Goal: Task Accomplishment & Management: Complete application form

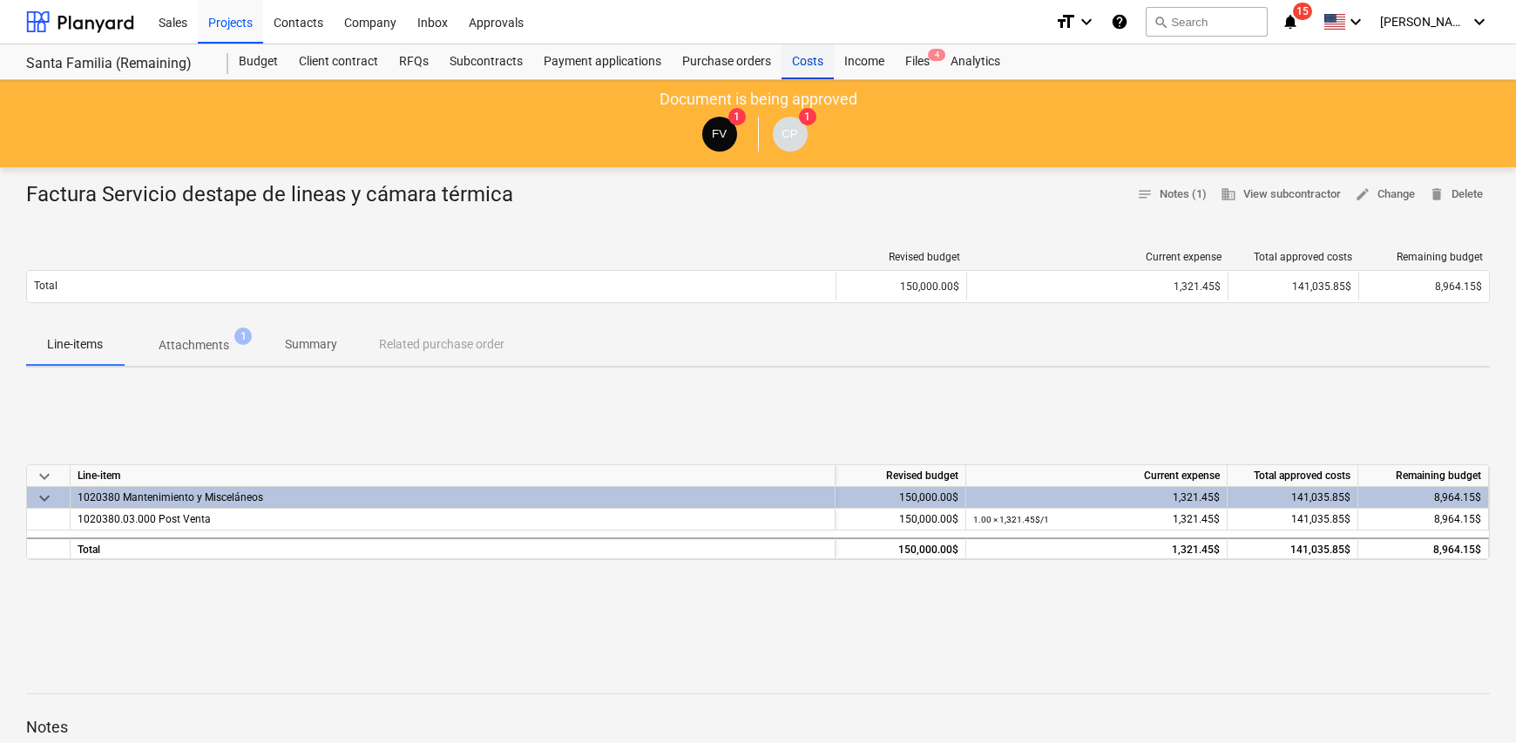
click at [801, 58] on div "Costs" at bounding box center [807, 61] width 52 height 35
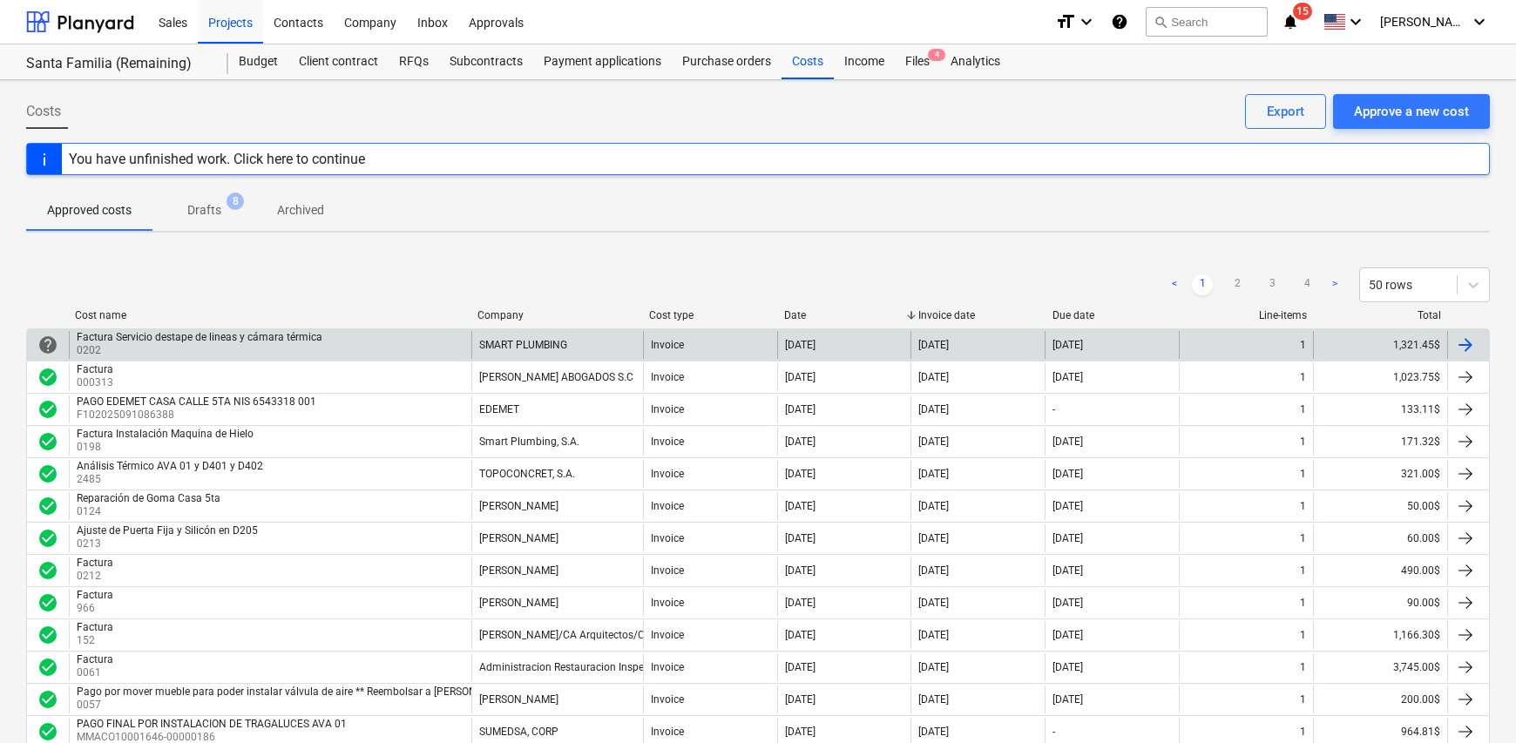
click at [1461, 340] on div at bounding box center [1465, 345] width 21 height 21
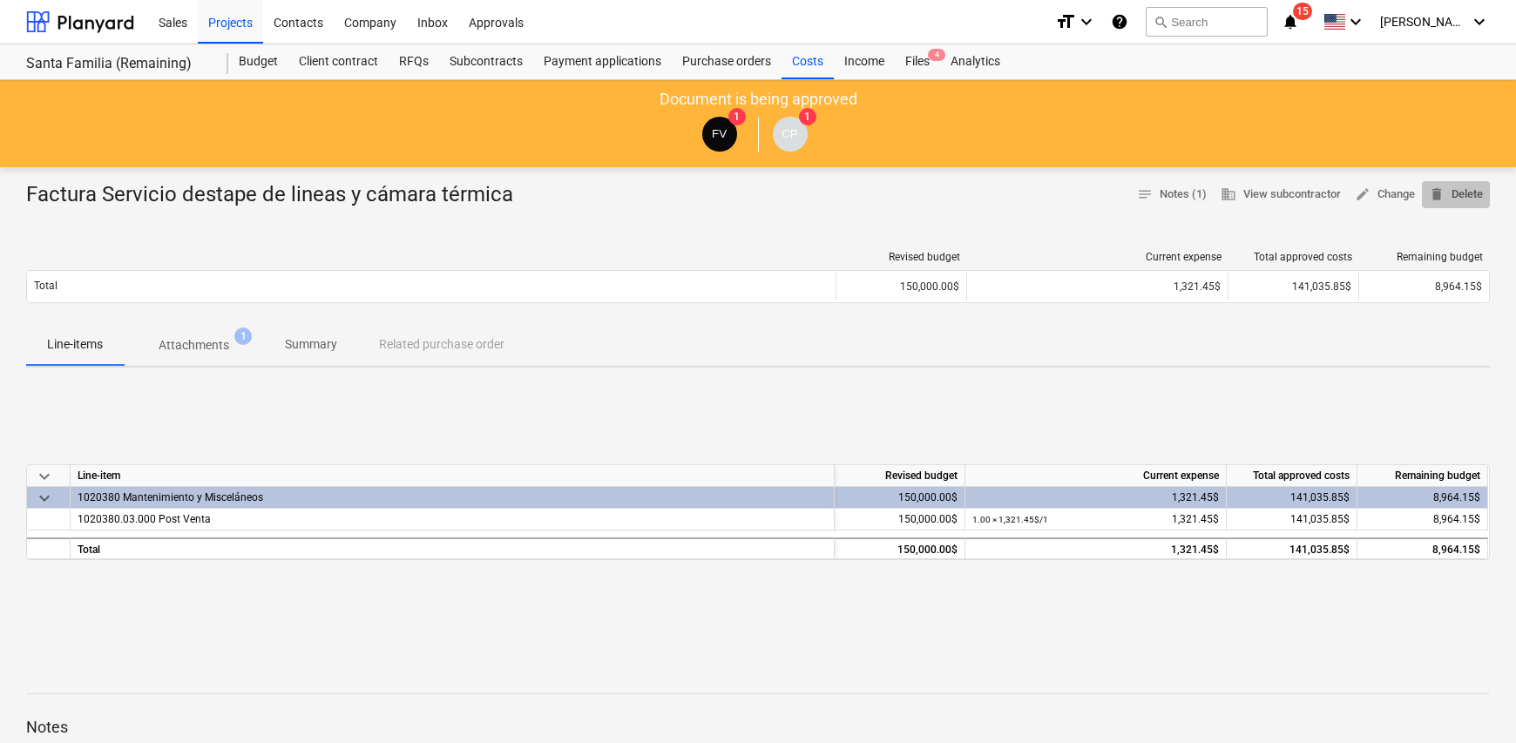
click at [1454, 193] on span "delete Delete" at bounding box center [1456, 195] width 54 height 20
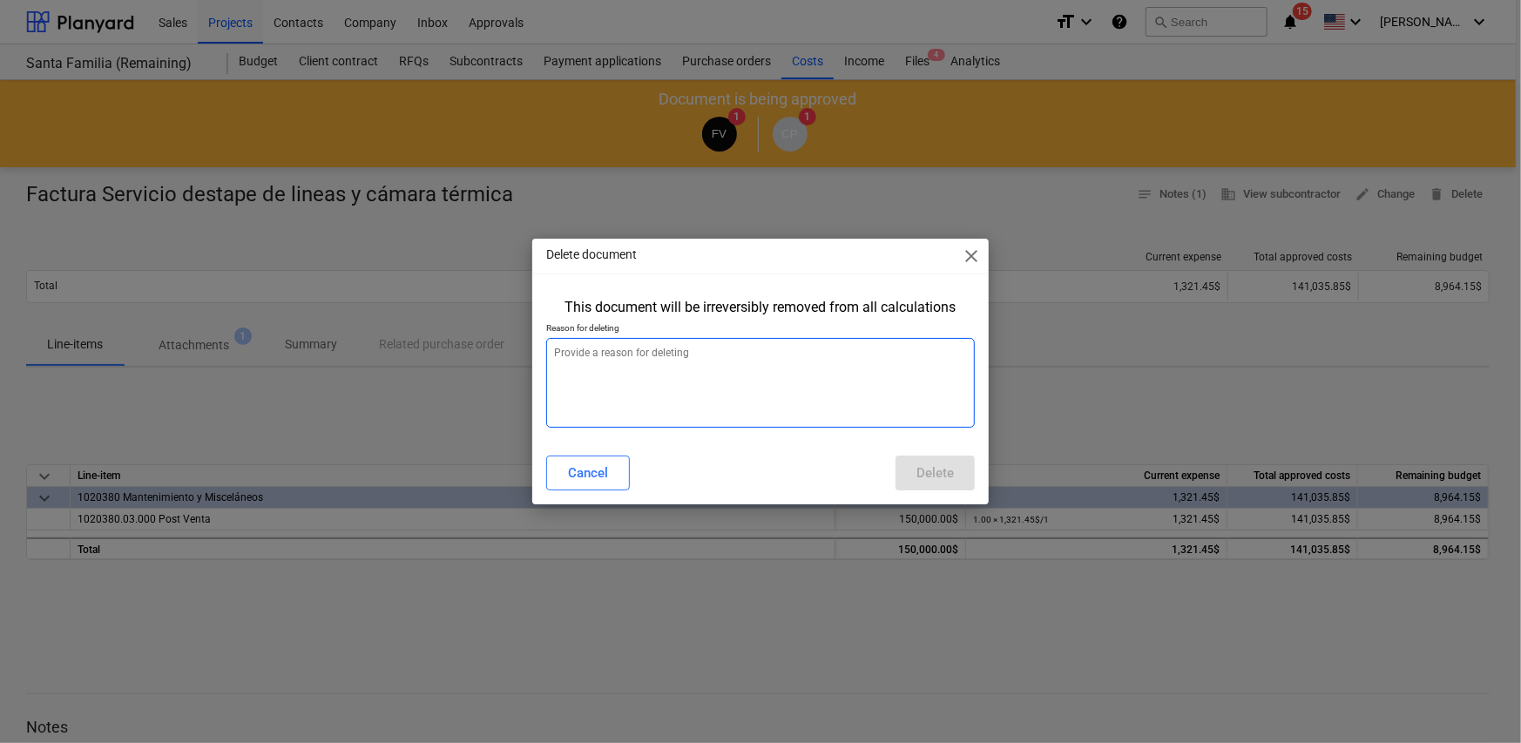
click at [646, 358] on textarea at bounding box center [760, 383] width 429 height 90
type textarea "x"
type textarea "n"
type textarea "x"
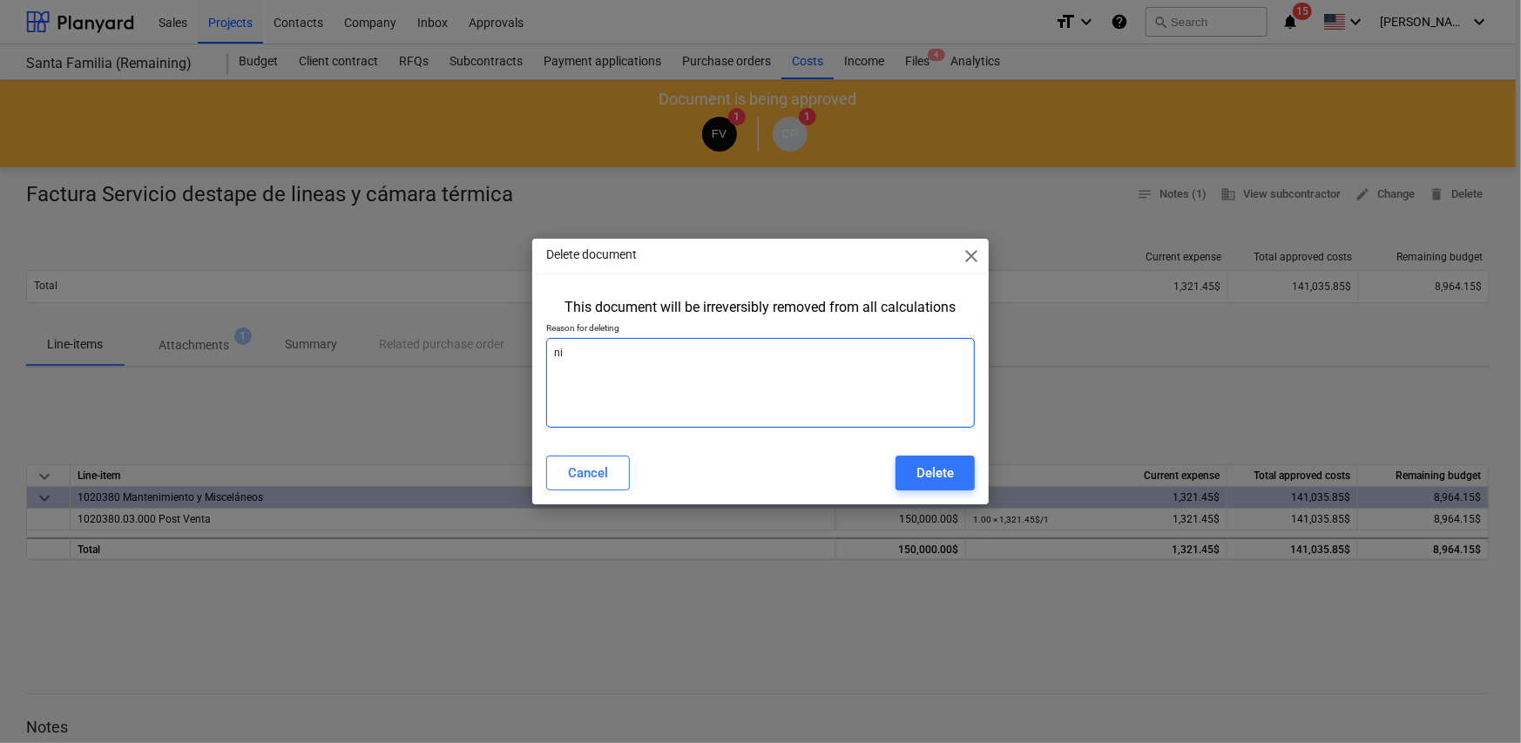
type textarea "nin"
type textarea "x"
type textarea "ninu"
type textarea "x"
type textarea "nin"
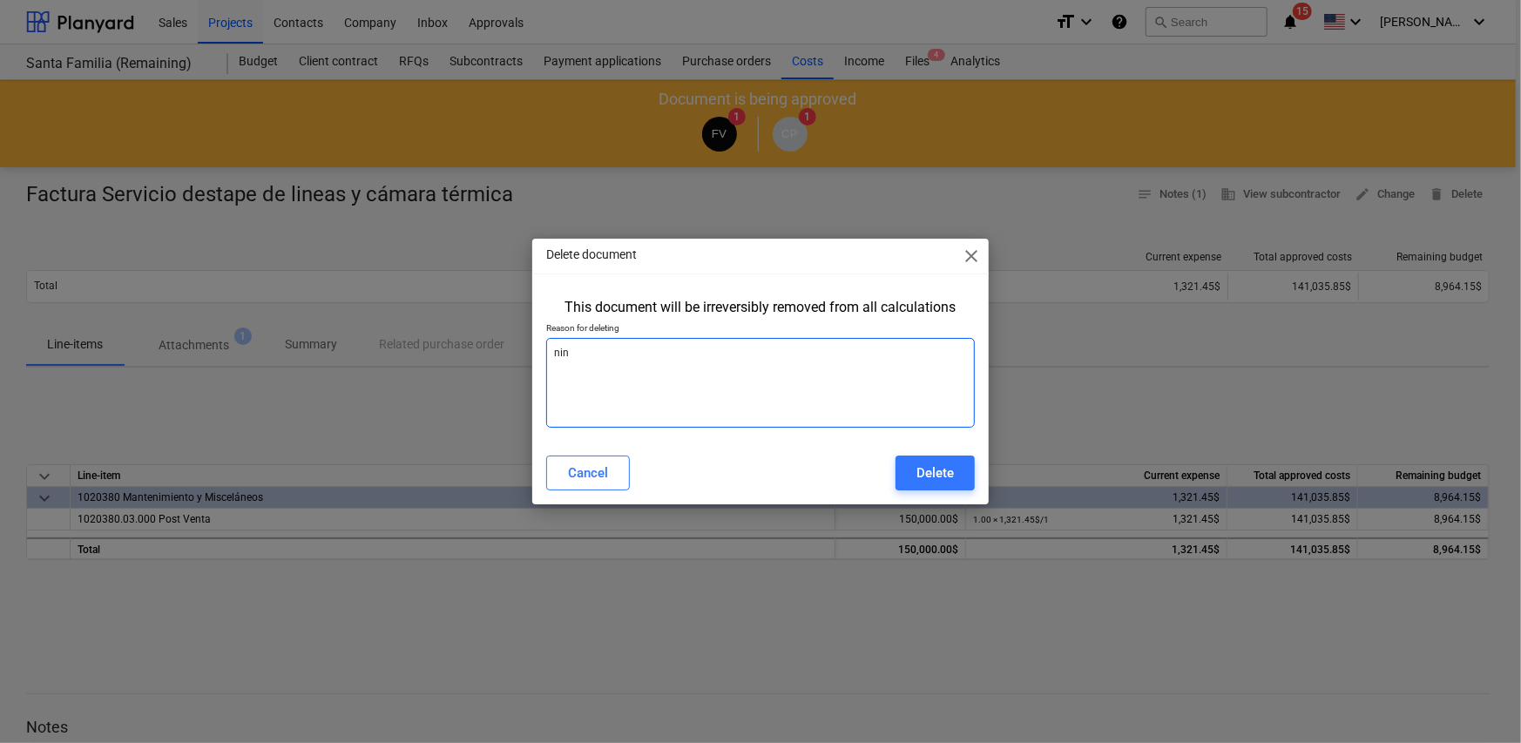
type textarea "x"
type textarea "ninu"
type textarea "x"
type textarea "ninue"
type textarea "x"
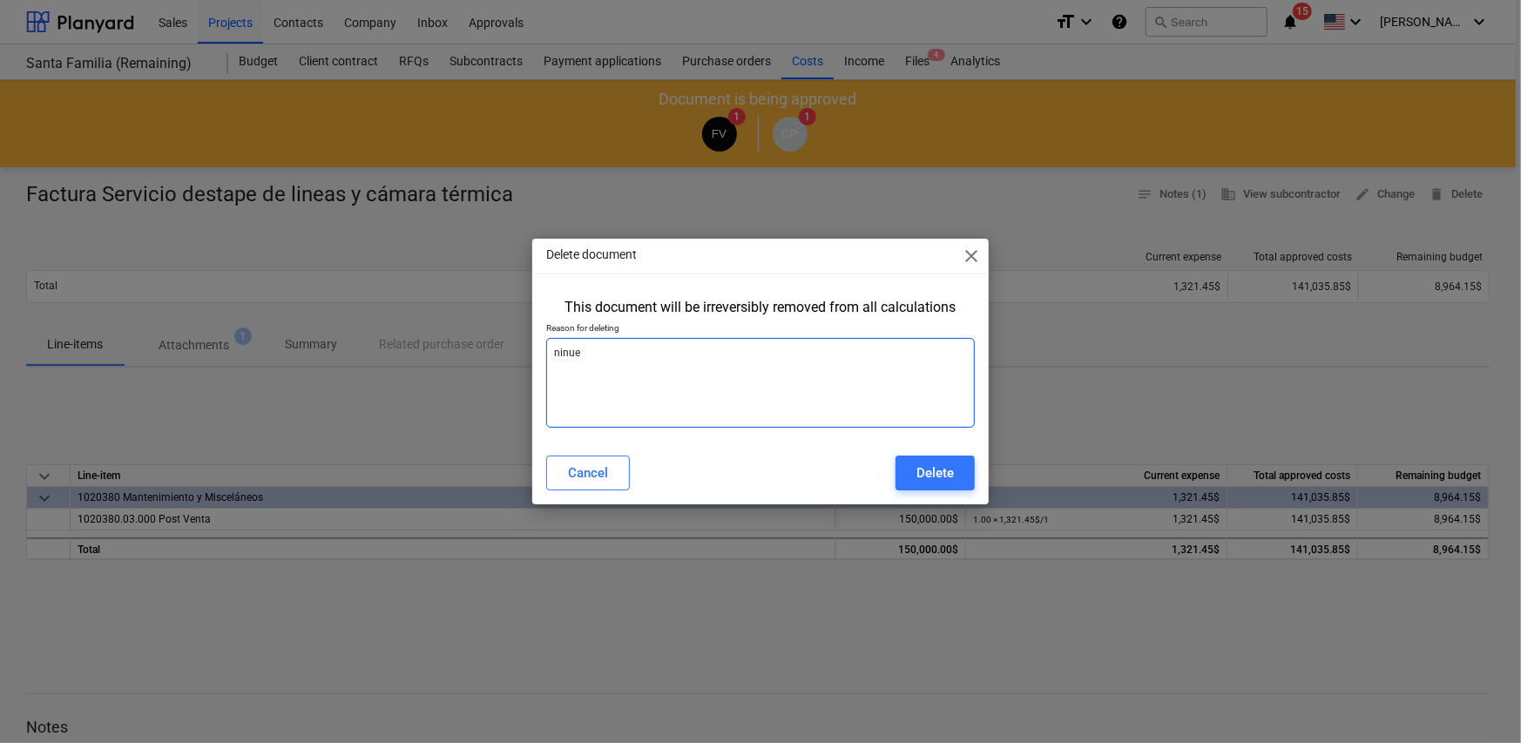
type textarea "ninuev"
type textarea "x"
type textarea "[PERSON_NAME]"
click at [559, 348] on textarea "[PERSON_NAME]" at bounding box center [760, 383] width 429 height 90
type textarea "x"
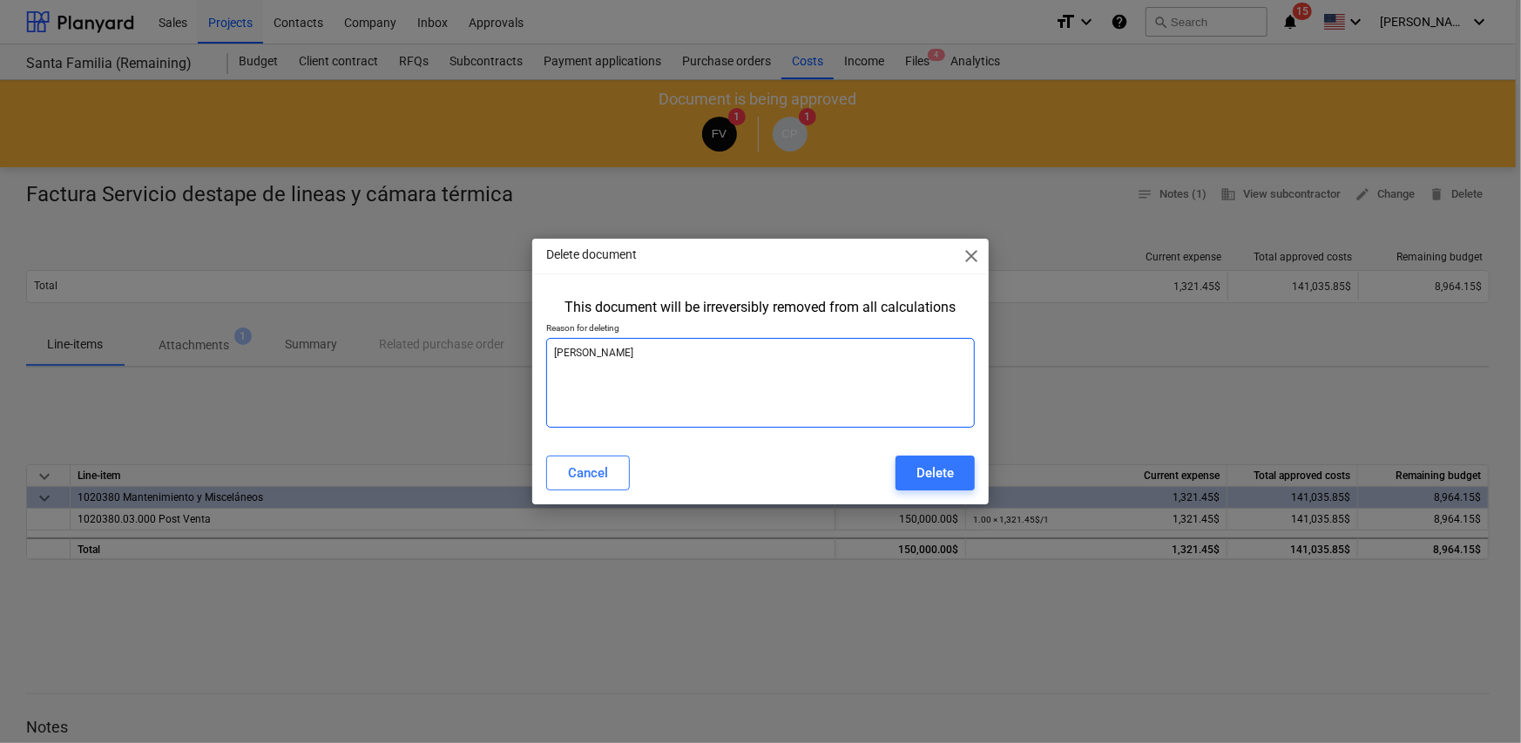
type textarea "nnueva"
type textarea "x"
type textarea "nueva"
click at [924, 473] on div "Delete" at bounding box center [935, 473] width 37 height 23
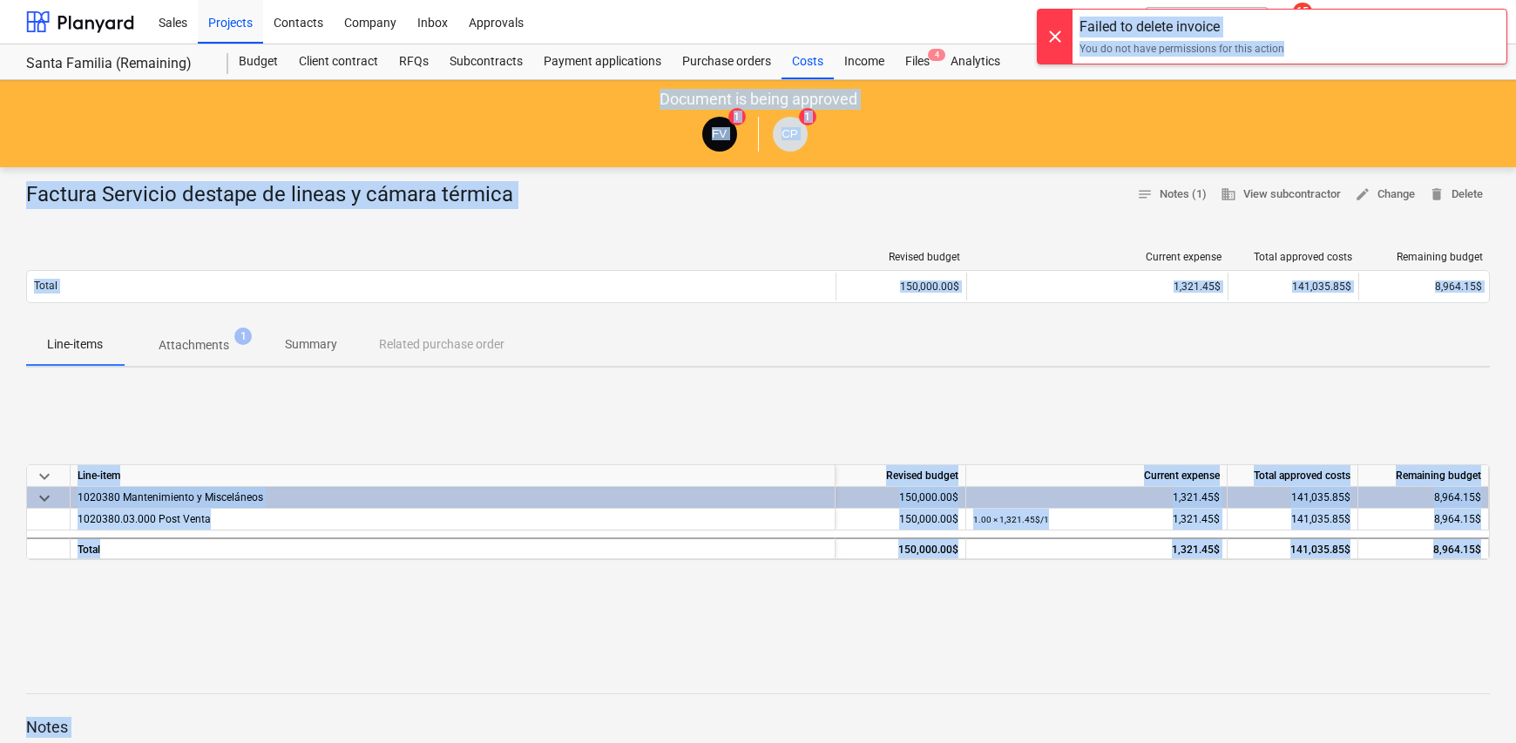
drag, startPoint x: 1282, startPoint y: 45, endPoint x: 993, endPoint y: 40, distance: 288.4
click at [993, 40] on div "Sales Projects Contacts Company Inbox Approvals format_size keyboard_arrow_down…" at bounding box center [758, 371] width 1516 height 743
click at [1291, 50] on div "Failed to delete invoice You do not have permissions for this action" at bounding box center [1272, 37] width 470 height 56
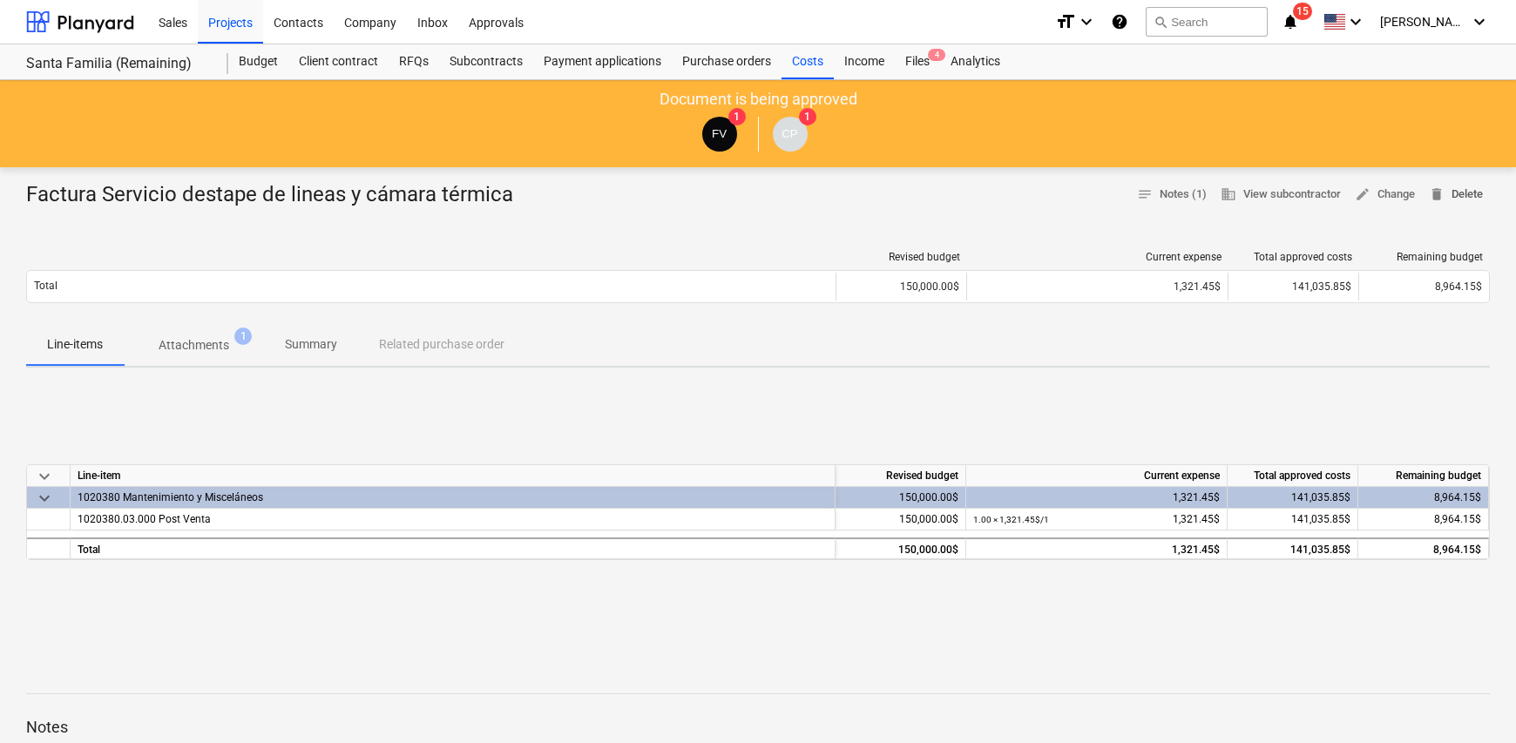
click at [1464, 185] on span "delete Delete" at bounding box center [1456, 195] width 54 height 20
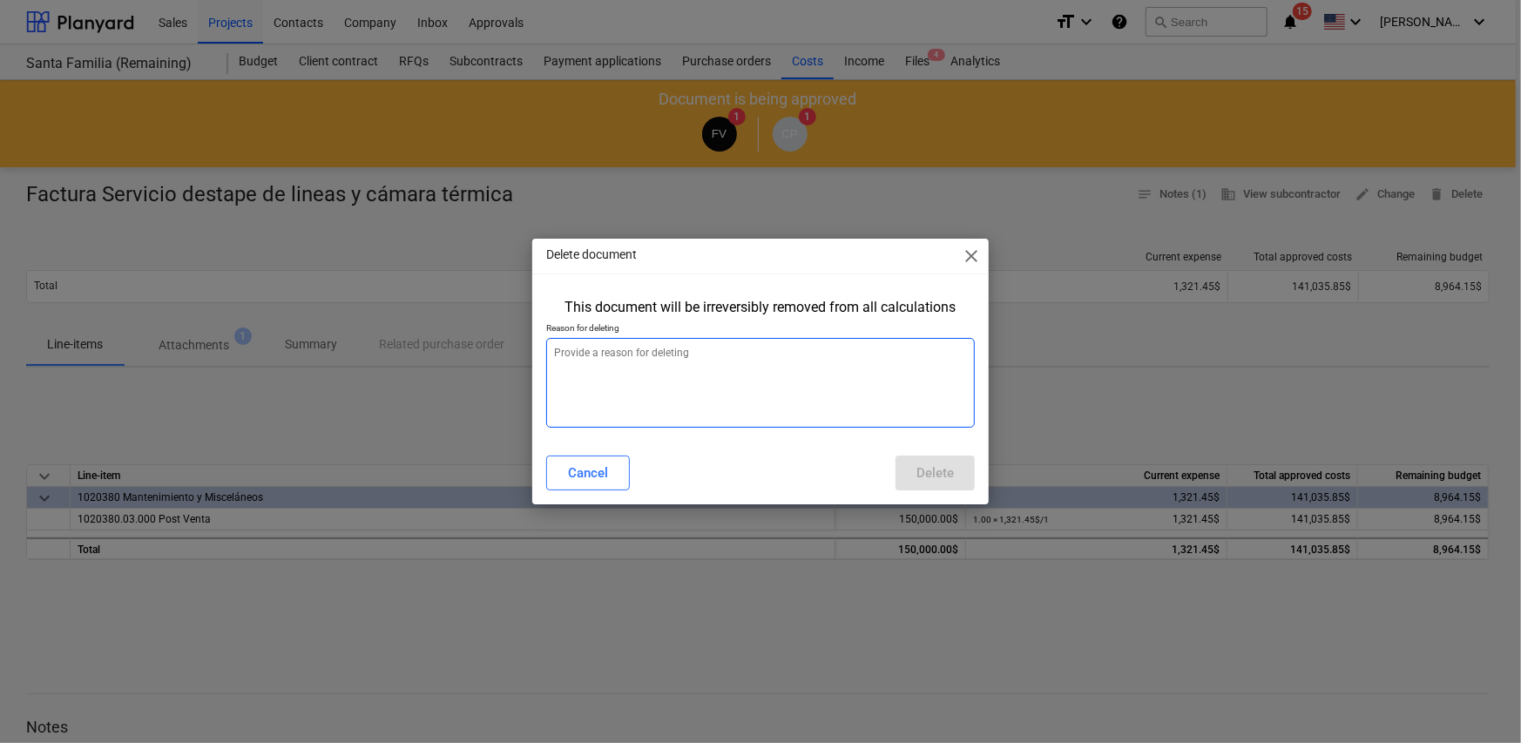
click at [780, 379] on textarea at bounding box center [760, 383] width 429 height 90
type textarea "x"
type textarea "n"
type textarea "x"
type textarea "nu"
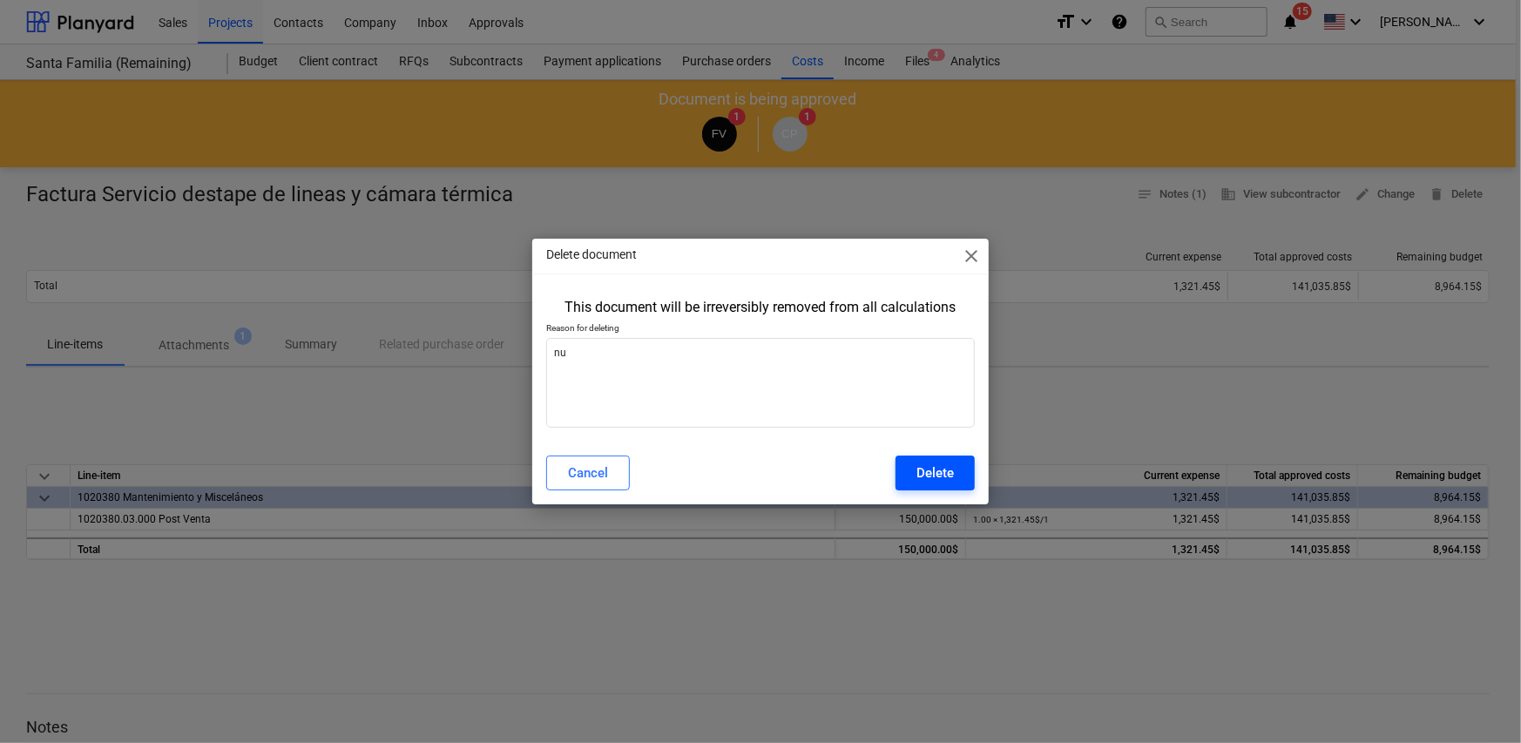
click at [941, 481] on div "Delete" at bounding box center [935, 473] width 37 height 23
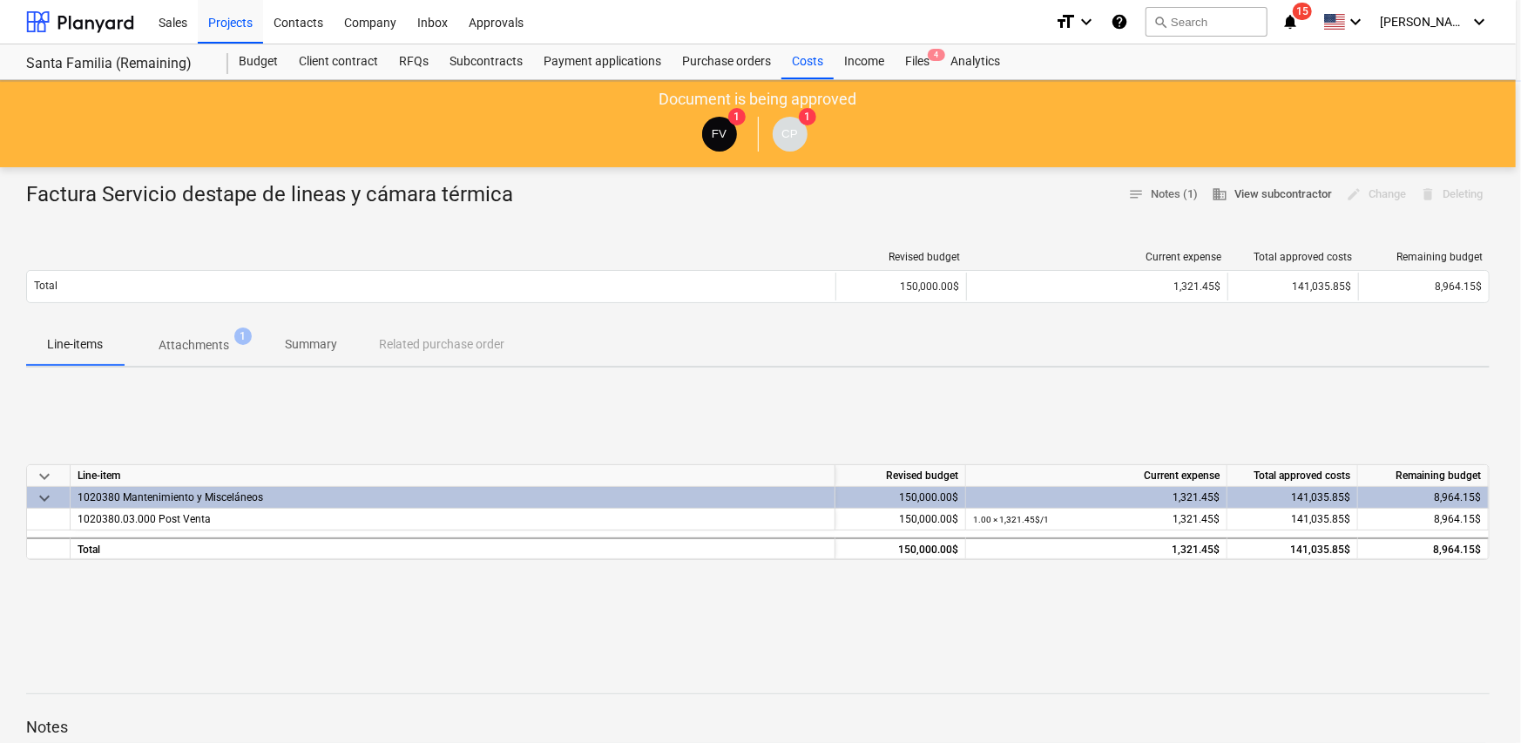
type textarea "x"
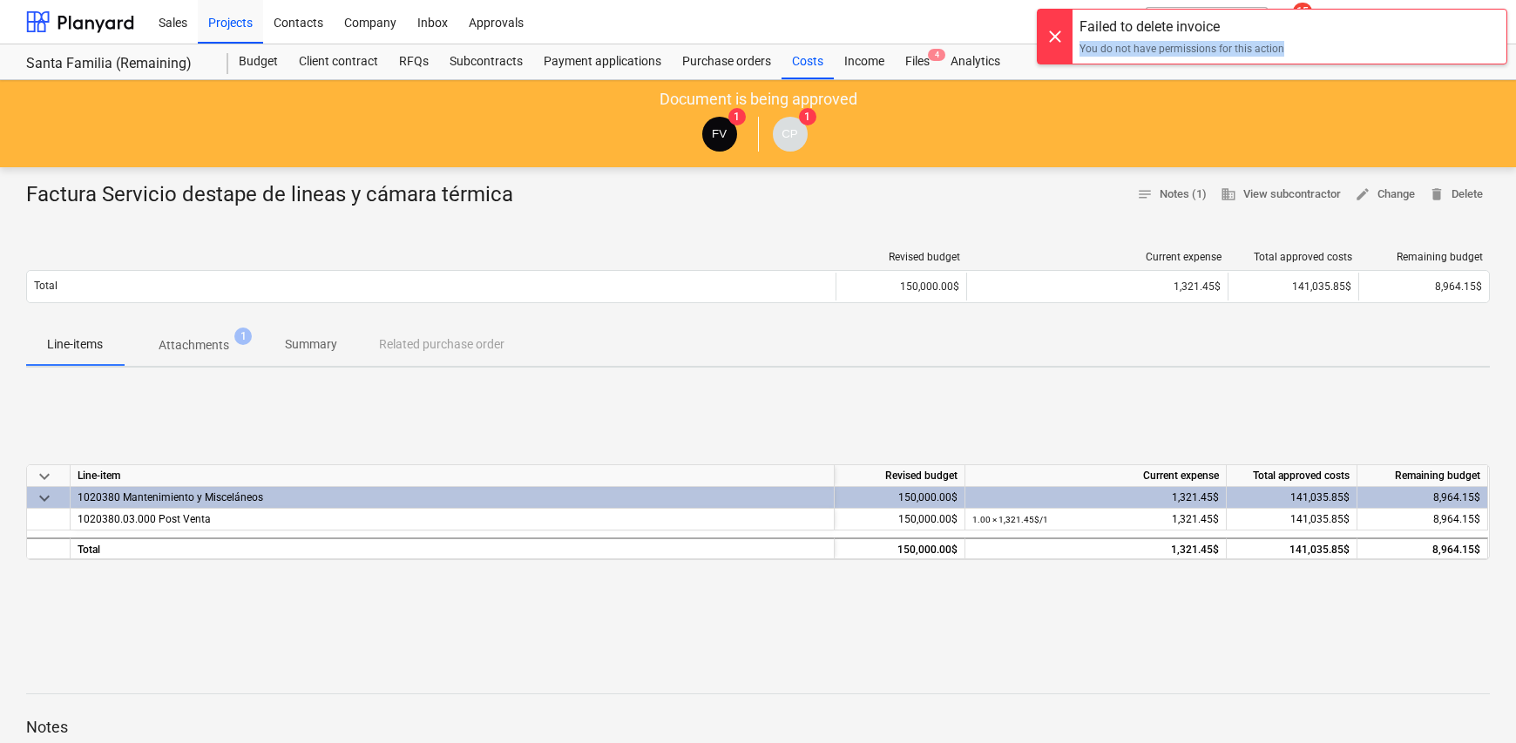
drag, startPoint x: 1281, startPoint y: 55, endPoint x: 1081, endPoint y: 53, distance: 199.5
click at [1081, 53] on div "Failed to delete invoice You do not have permissions for this action" at bounding box center [1181, 37] width 219 height 54
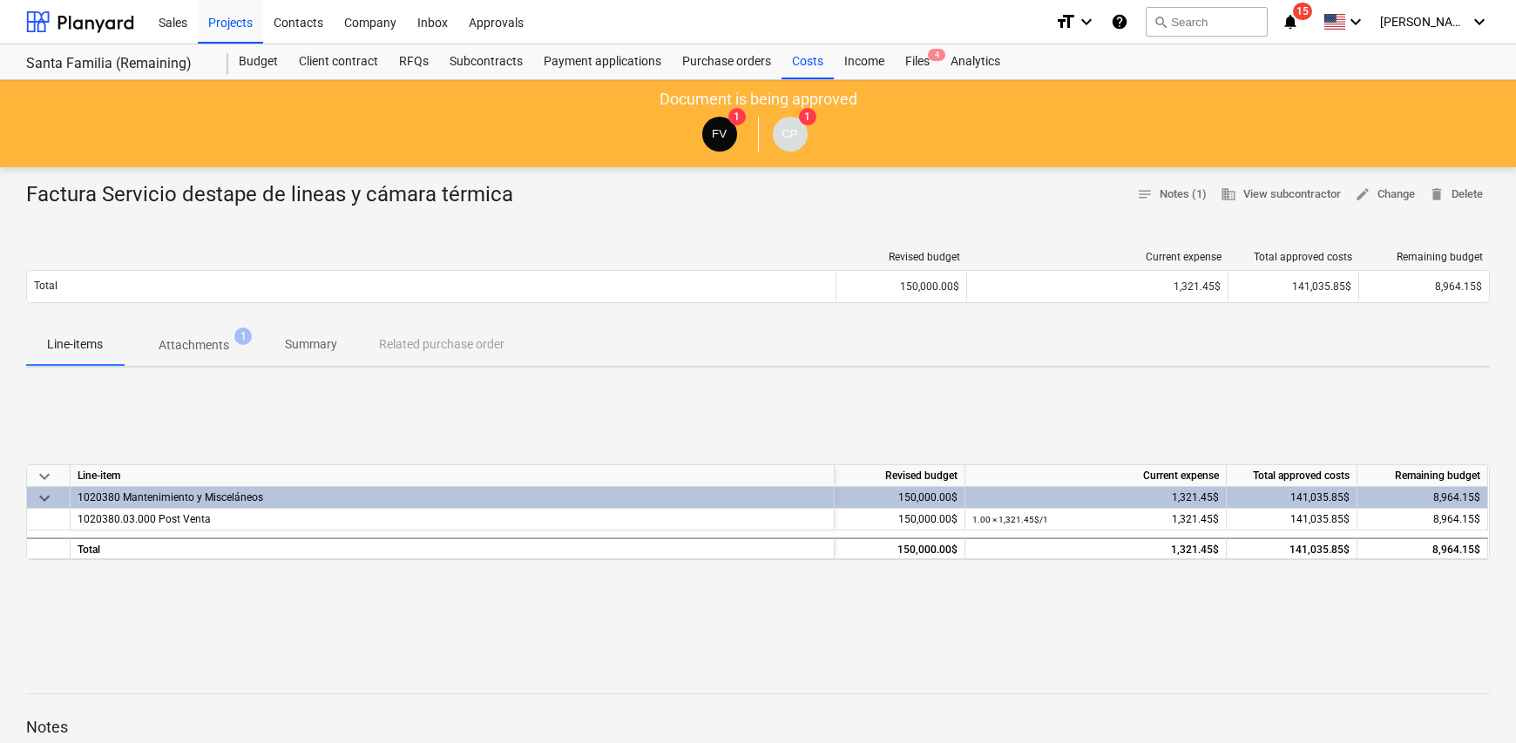
drag, startPoint x: 1095, startPoint y: 52, endPoint x: 808, endPoint y: 368, distance: 426.2
click at [754, 409] on div "keyboard_arrow_down Line-item Revised budget Current expense Total approved cos…" at bounding box center [758, 512] width 1464 height 261
click at [800, 61] on div "Costs" at bounding box center [807, 61] width 52 height 35
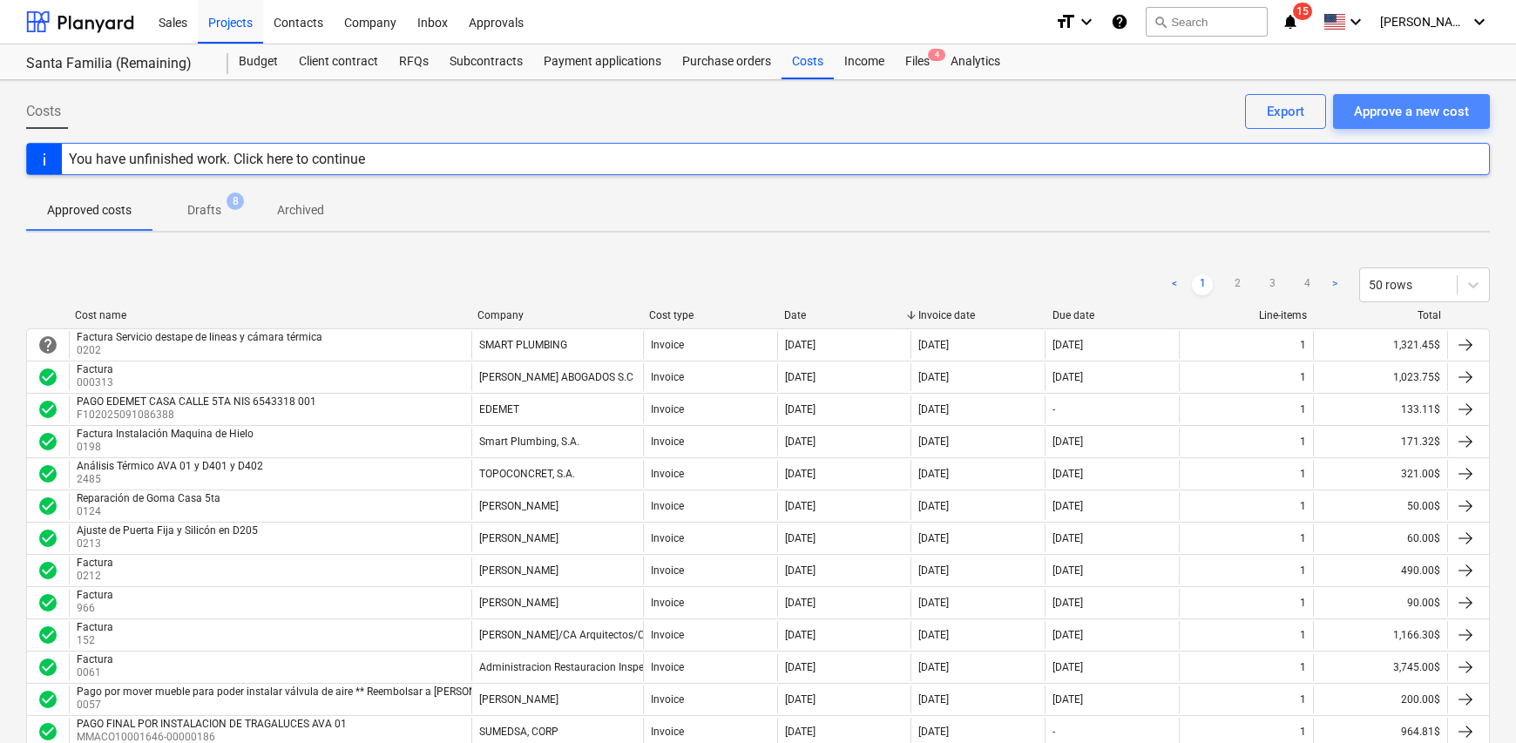
click at [1383, 107] on div "Approve a new cost" at bounding box center [1411, 111] width 115 height 23
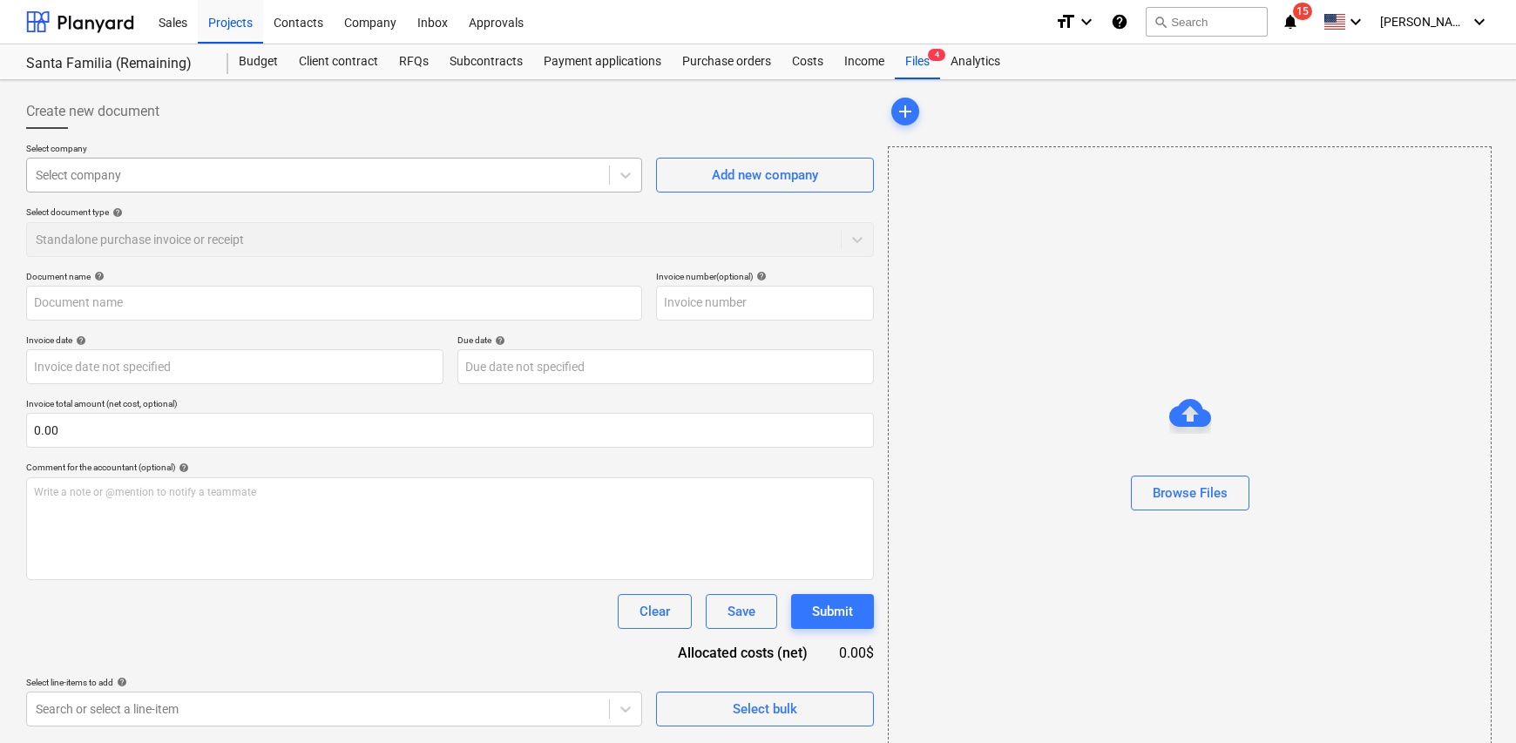
click at [247, 177] on div at bounding box center [318, 174] width 565 height 17
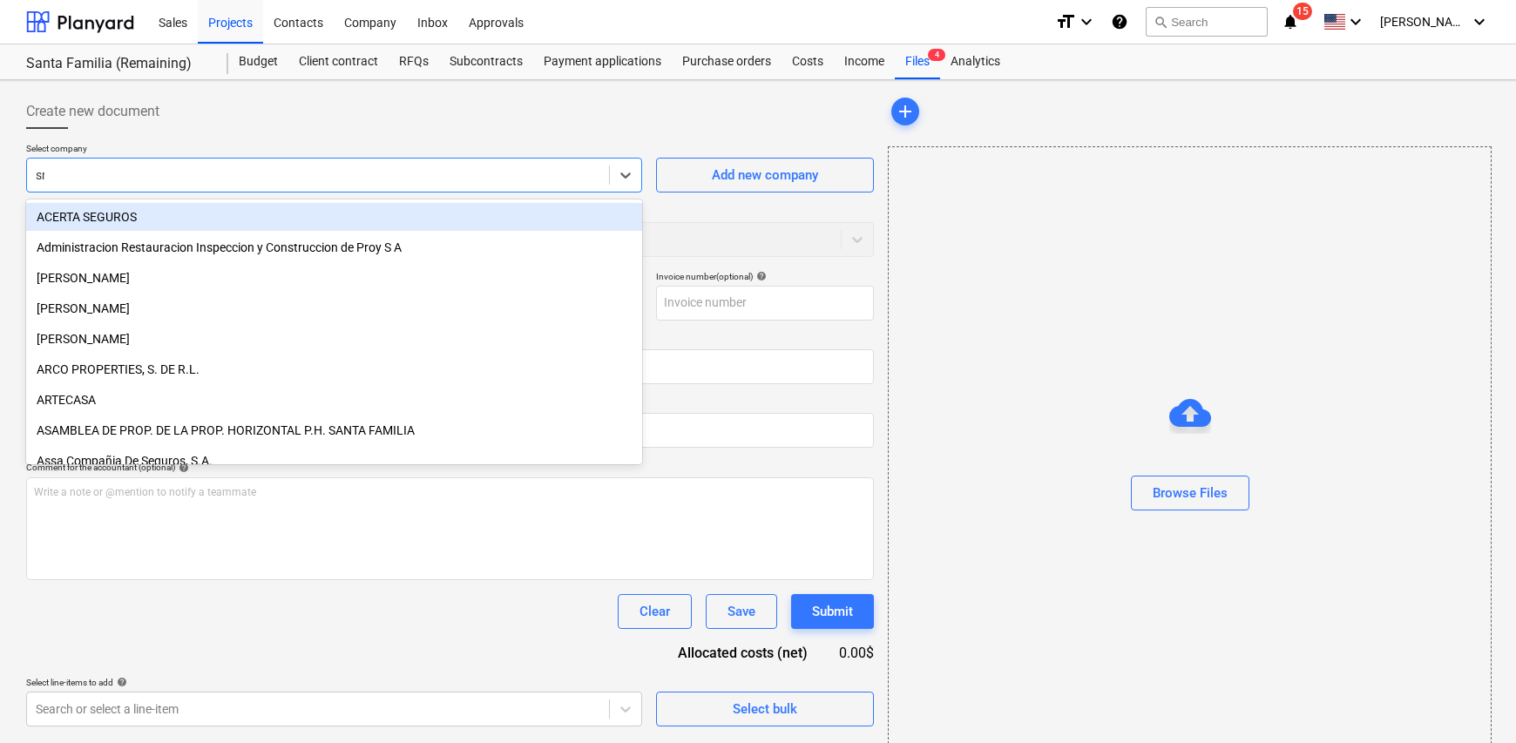
type input "sma"
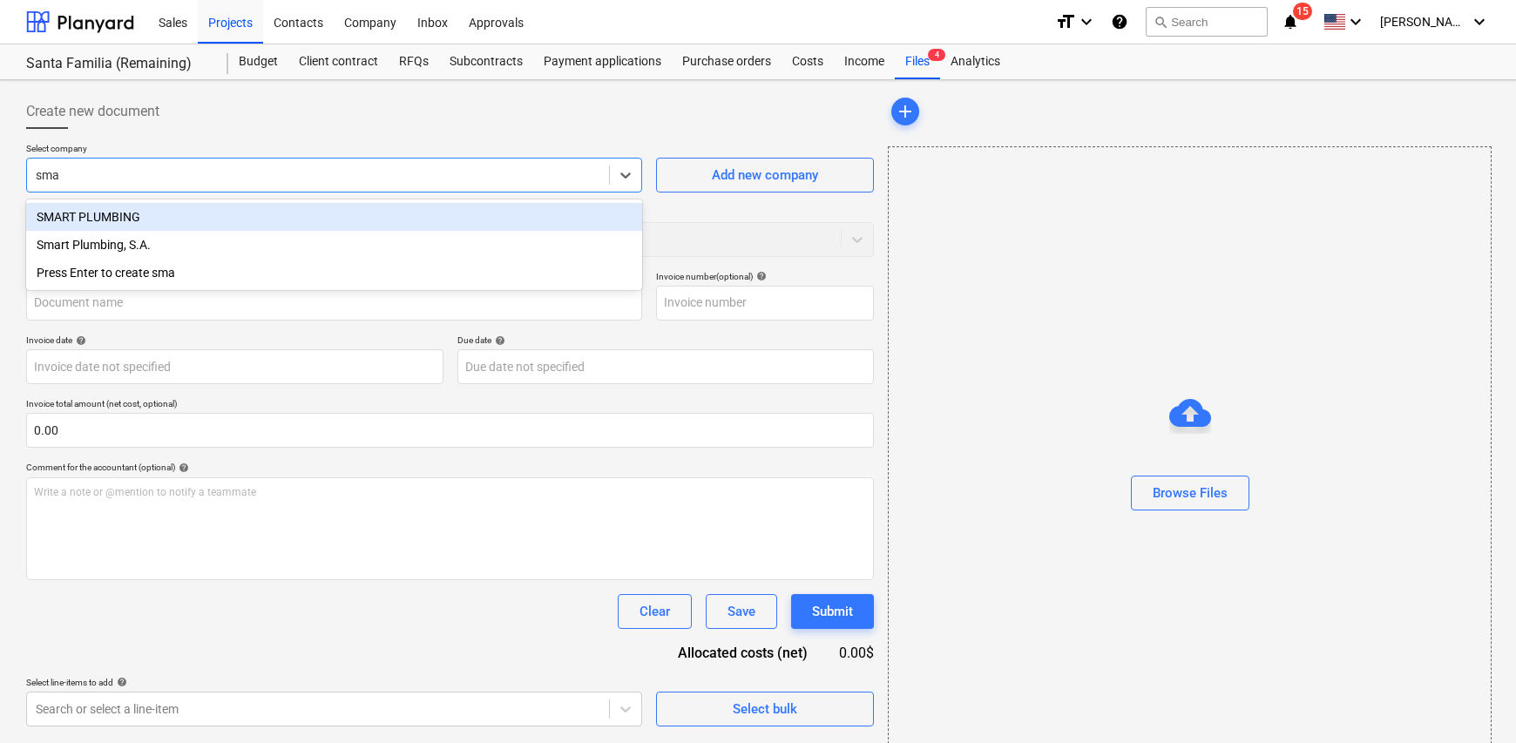
click at [151, 219] on div "SMART PLUMBING" at bounding box center [334, 217] width 616 height 28
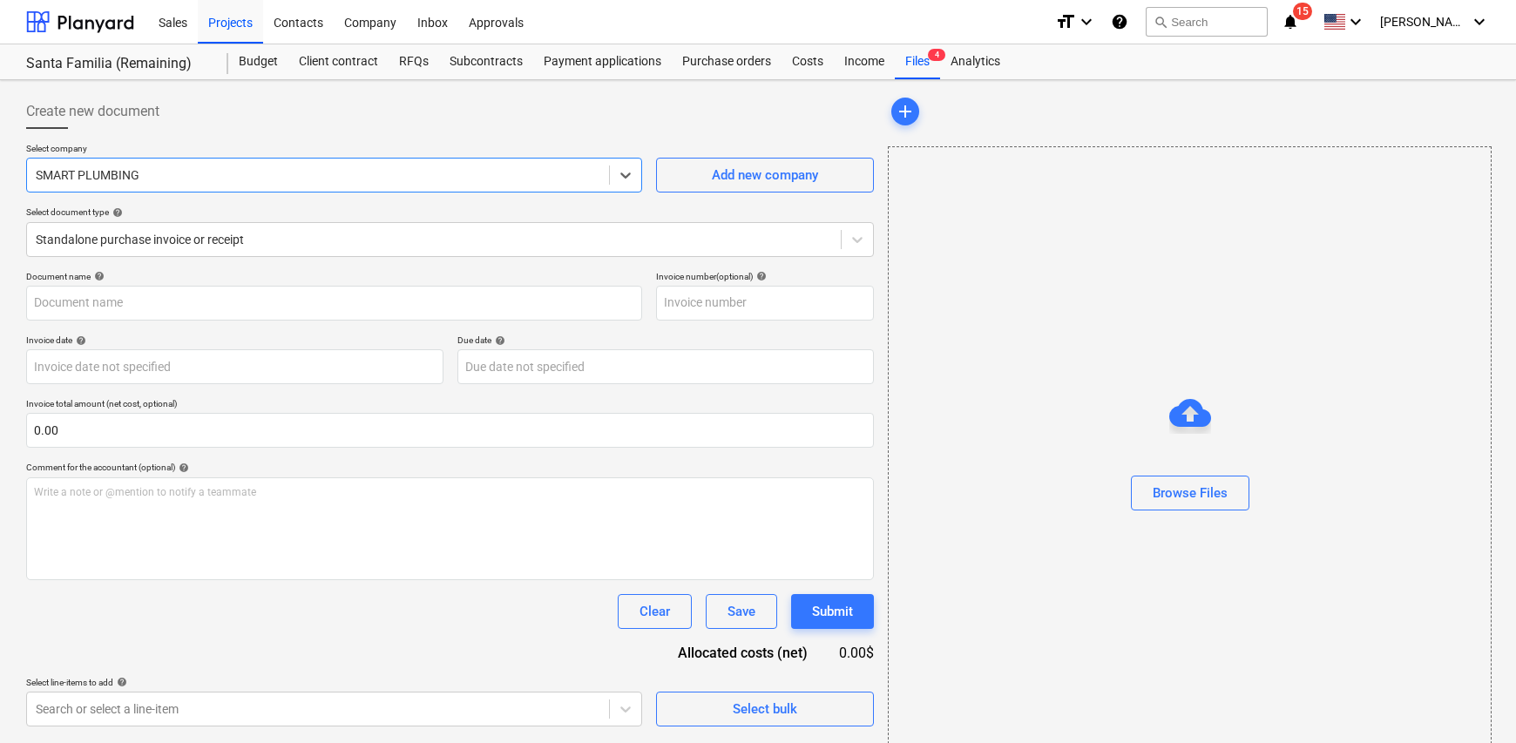
click at [263, 179] on div at bounding box center [318, 174] width 565 height 17
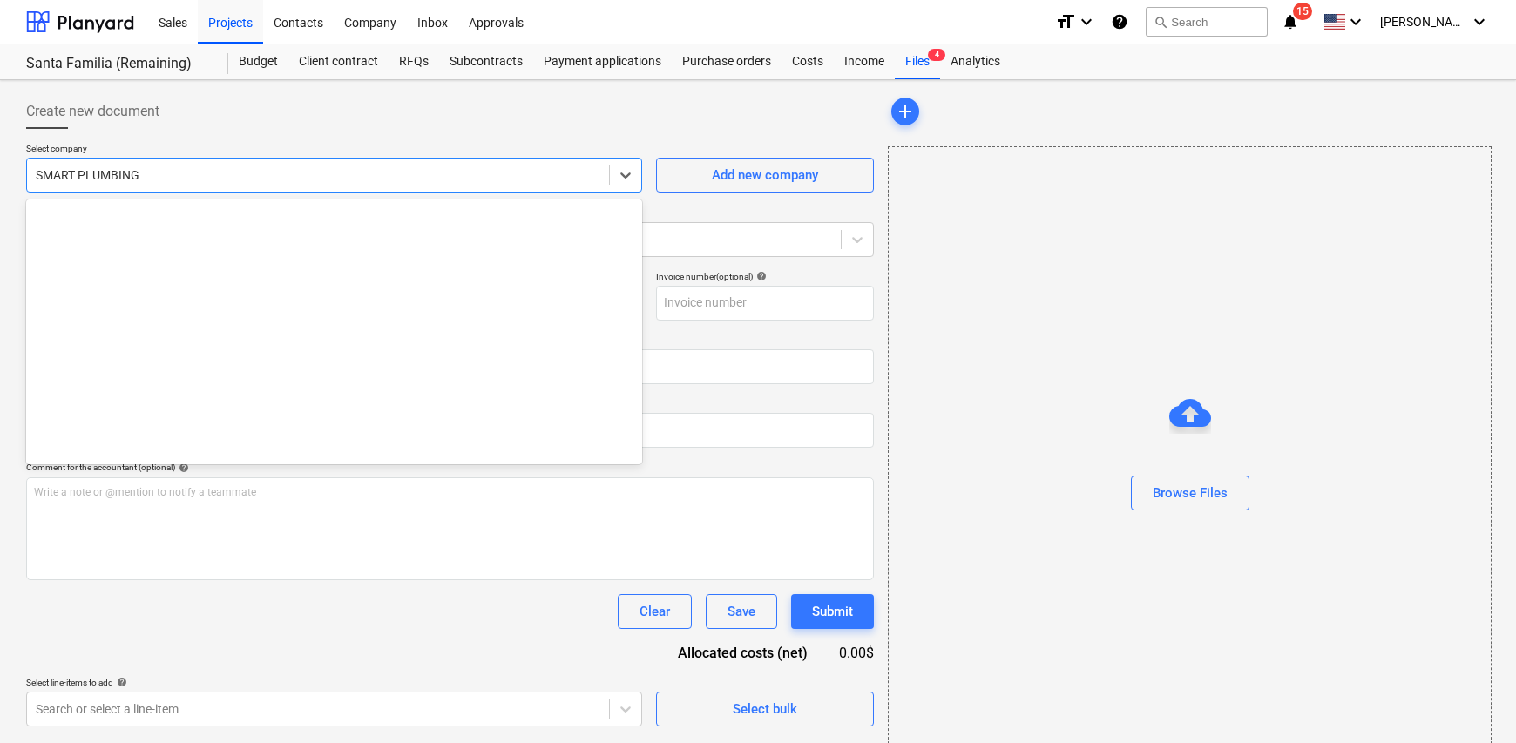
scroll to position [3811, 0]
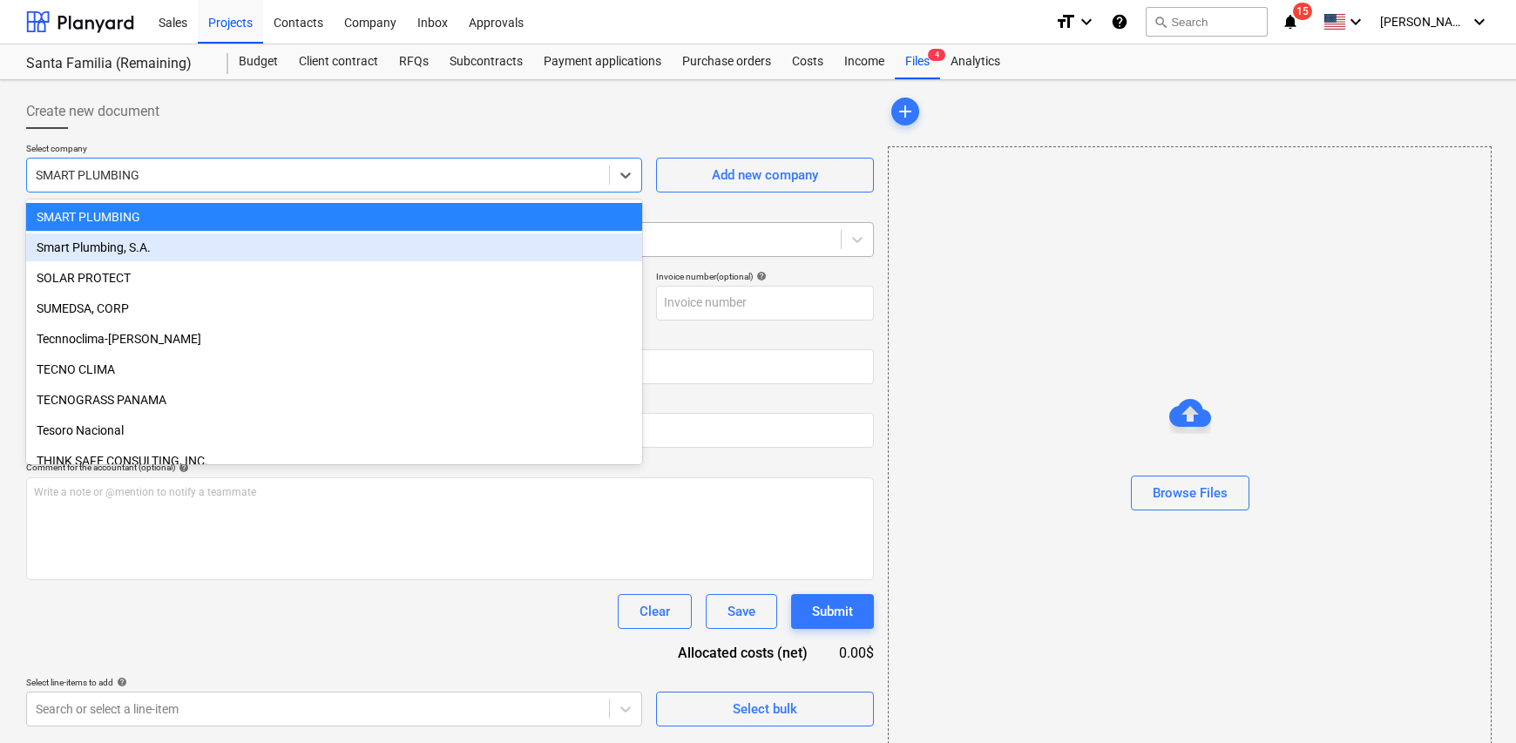
click at [224, 247] on div "Smart Plumbing, S.A." at bounding box center [334, 247] width 616 height 28
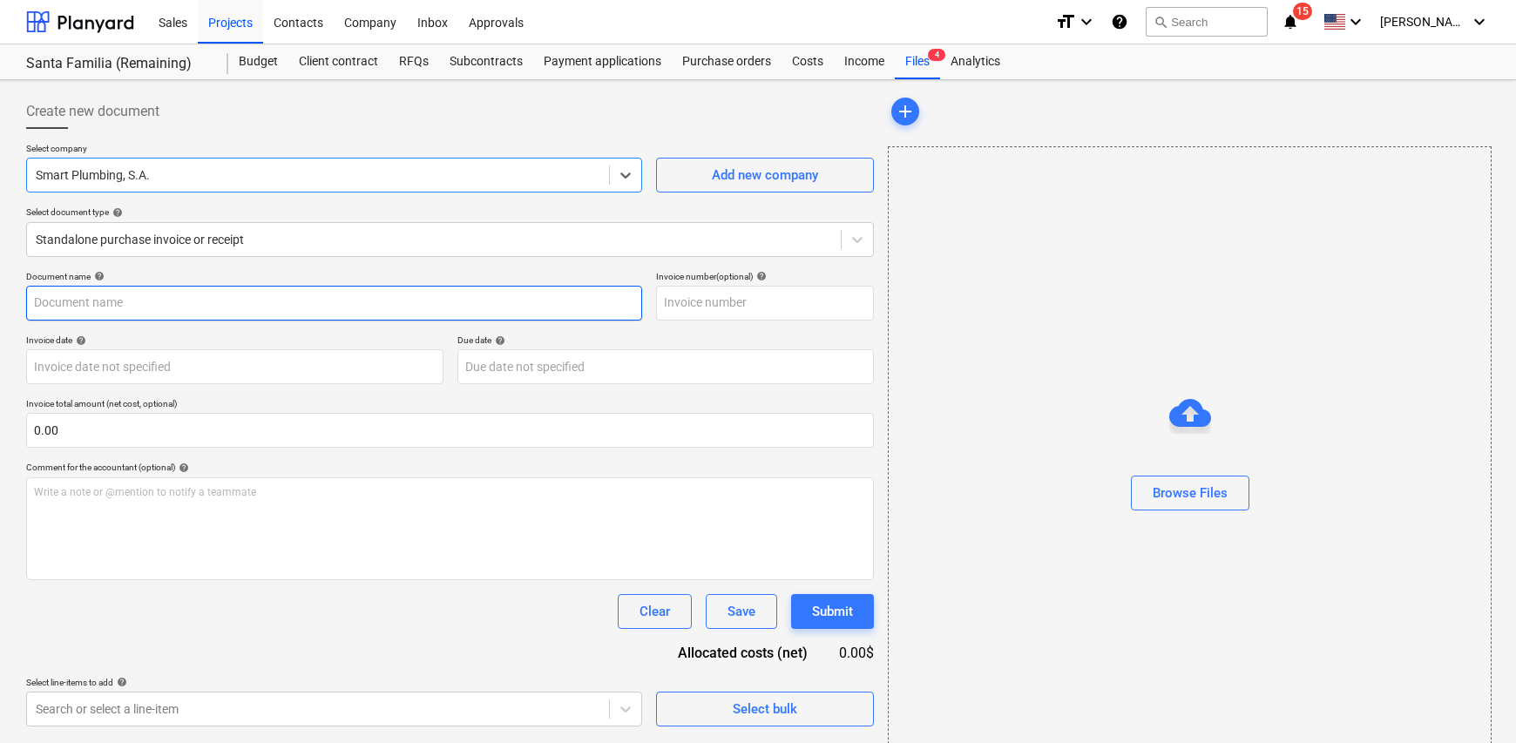
click at [160, 298] on input "text" at bounding box center [334, 303] width 616 height 35
drag, startPoint x: 405, startPoint y: 302, endPoint x: 82, endPoint y: 299, distance: 323.2
click at [82, 299] on input "Factura Destape sanitario en D003 y camara inspección en linea" at bounding box center [334, 303] width 616 height 35
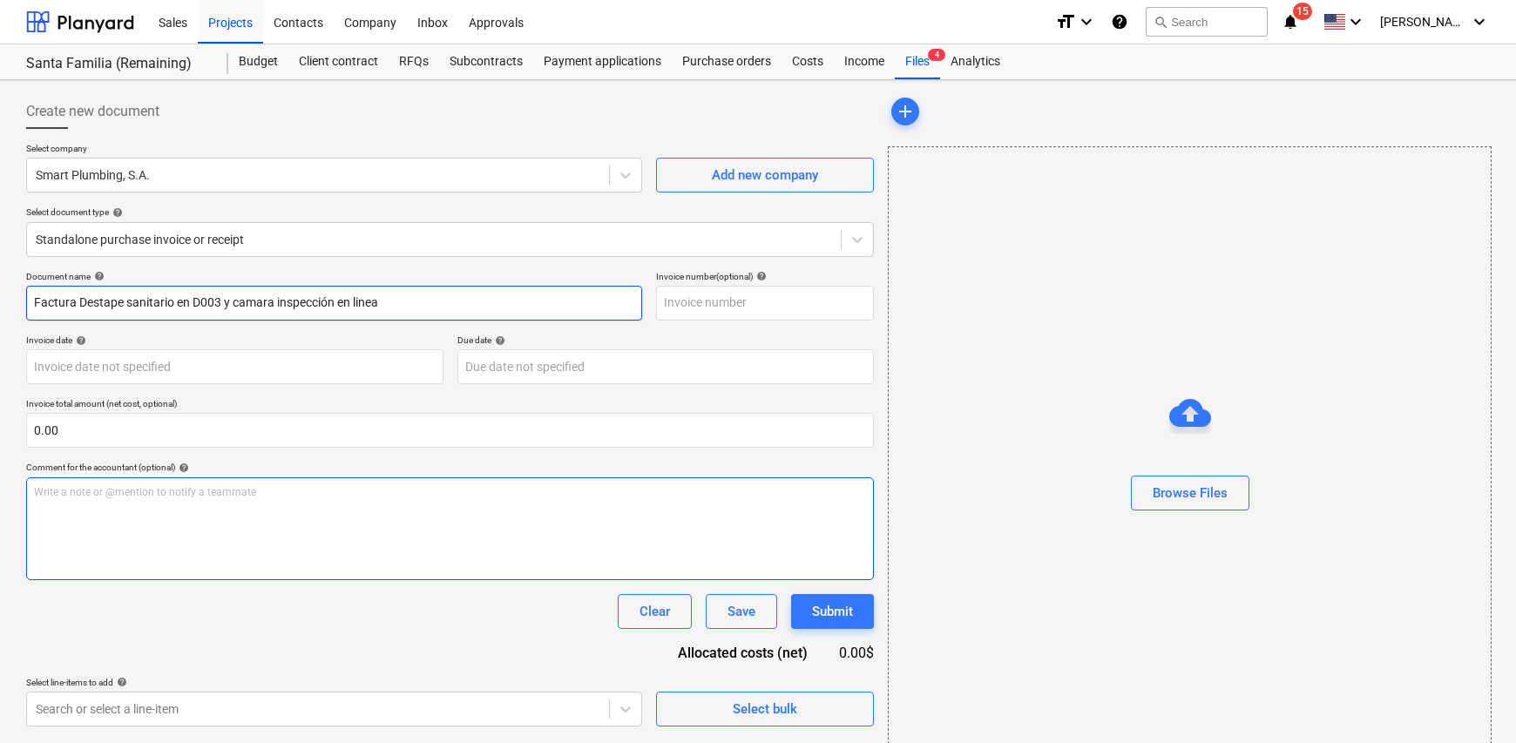
type input "Factura Destape sanitario en D003 y camara inspección en linea"
click at [122, 500] on div "Write a note or @mention to notify a teammate [PERSON_NAME]" at bounding box center [450, 528] width 848 height 103
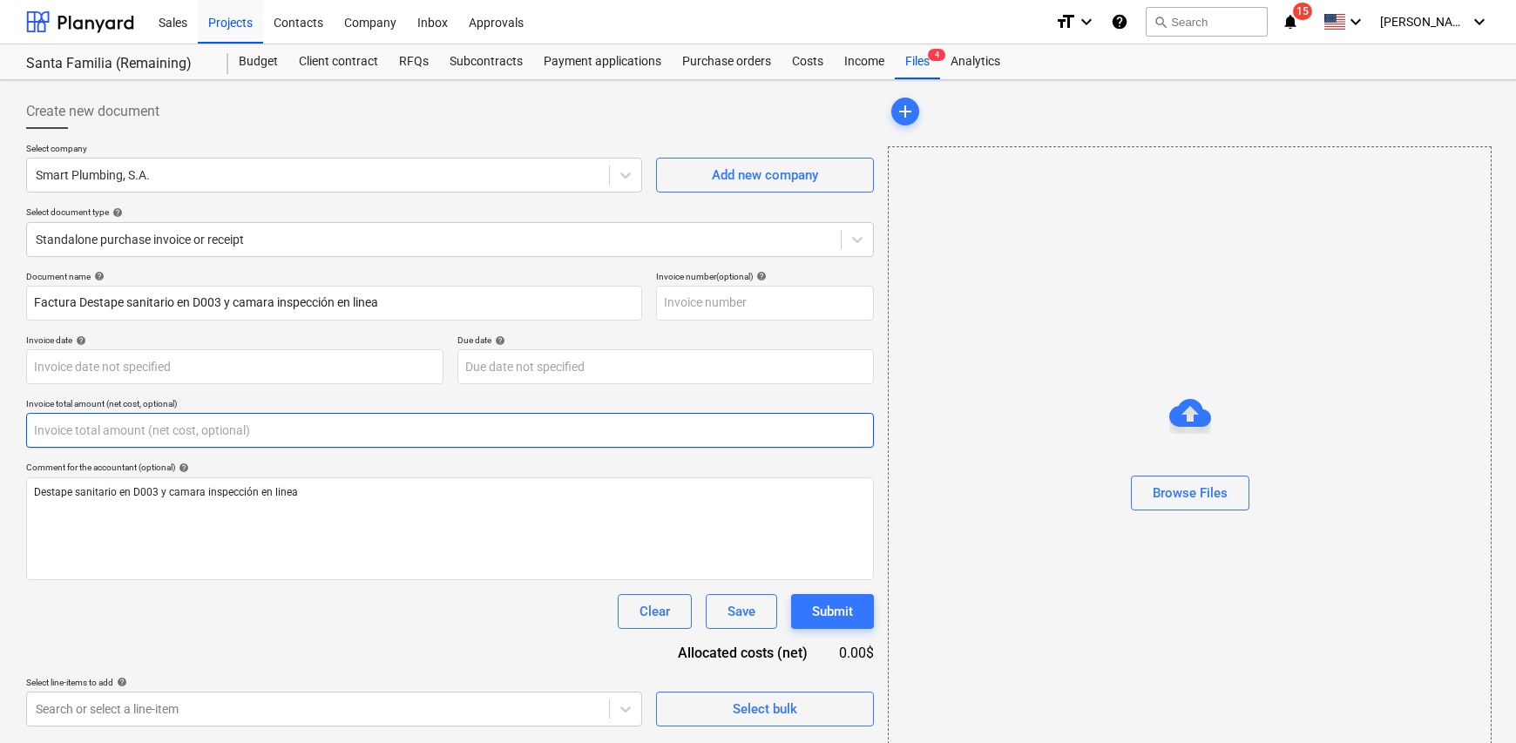
click at [72, 429] on input "text" at bounding box center [450, 430] width 848 height 35
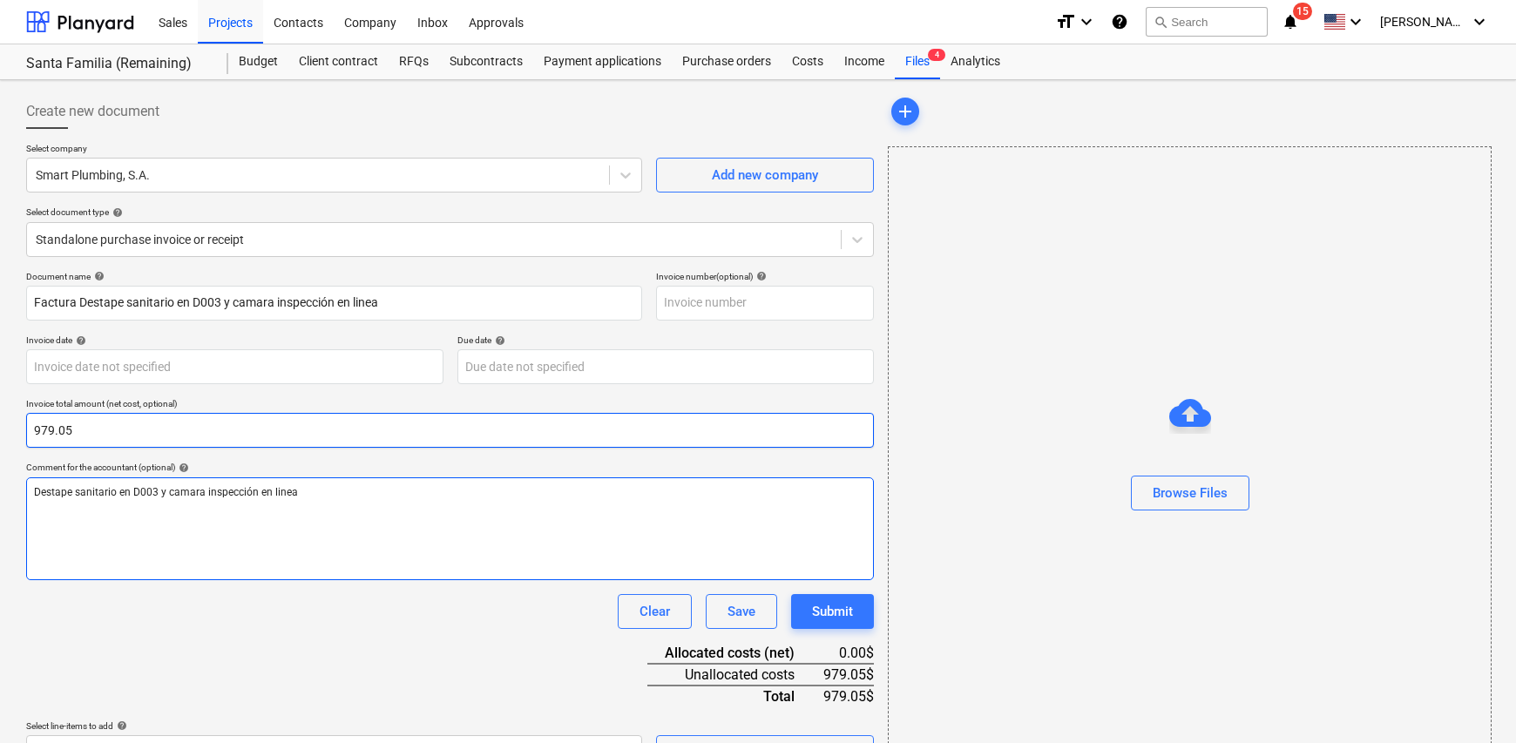
type input "979.05"
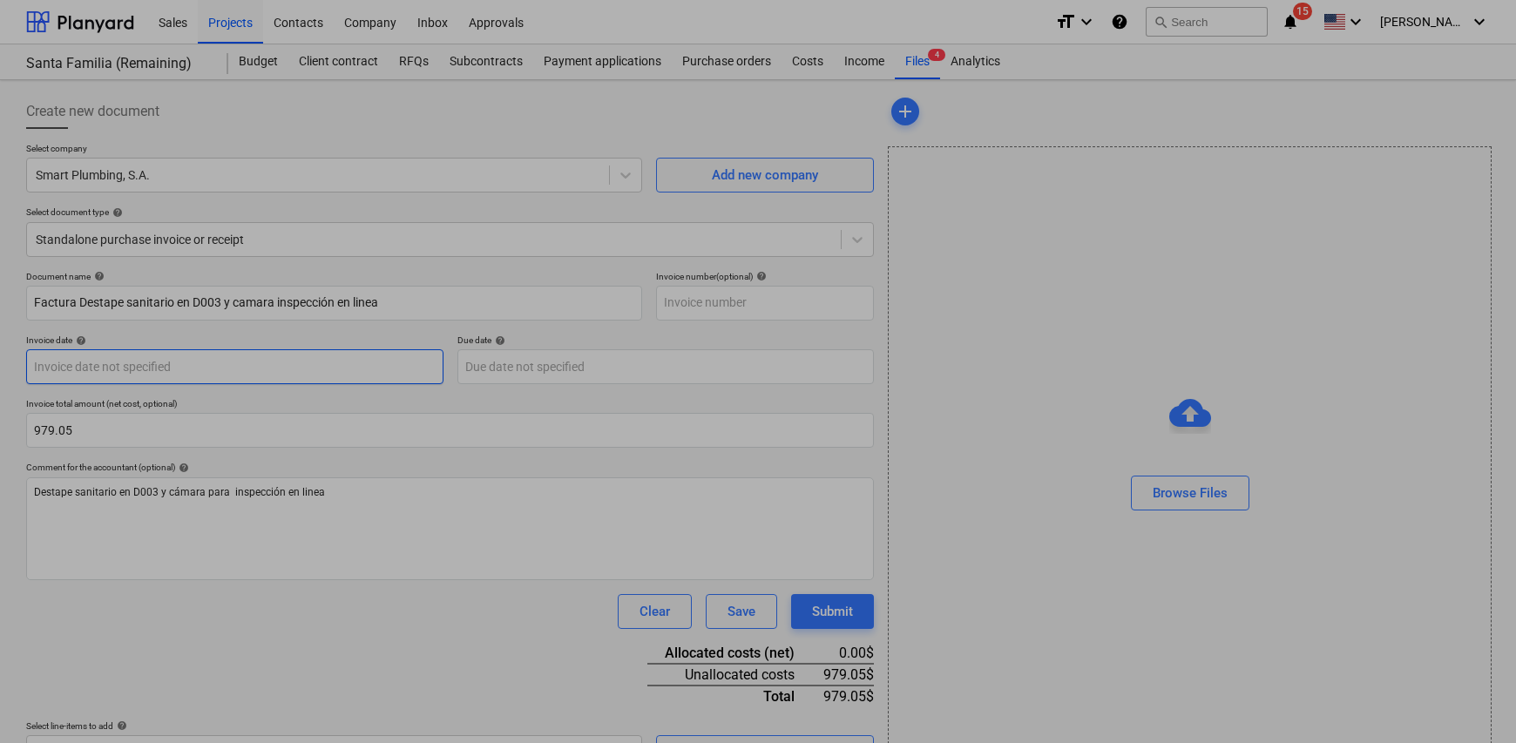
click at [232, 373] on body "Sales Projects Contacts Company Inbox Approvals format_size keyboard_arrow_down…" at bounding box center [758, 371] width 1516 height 743
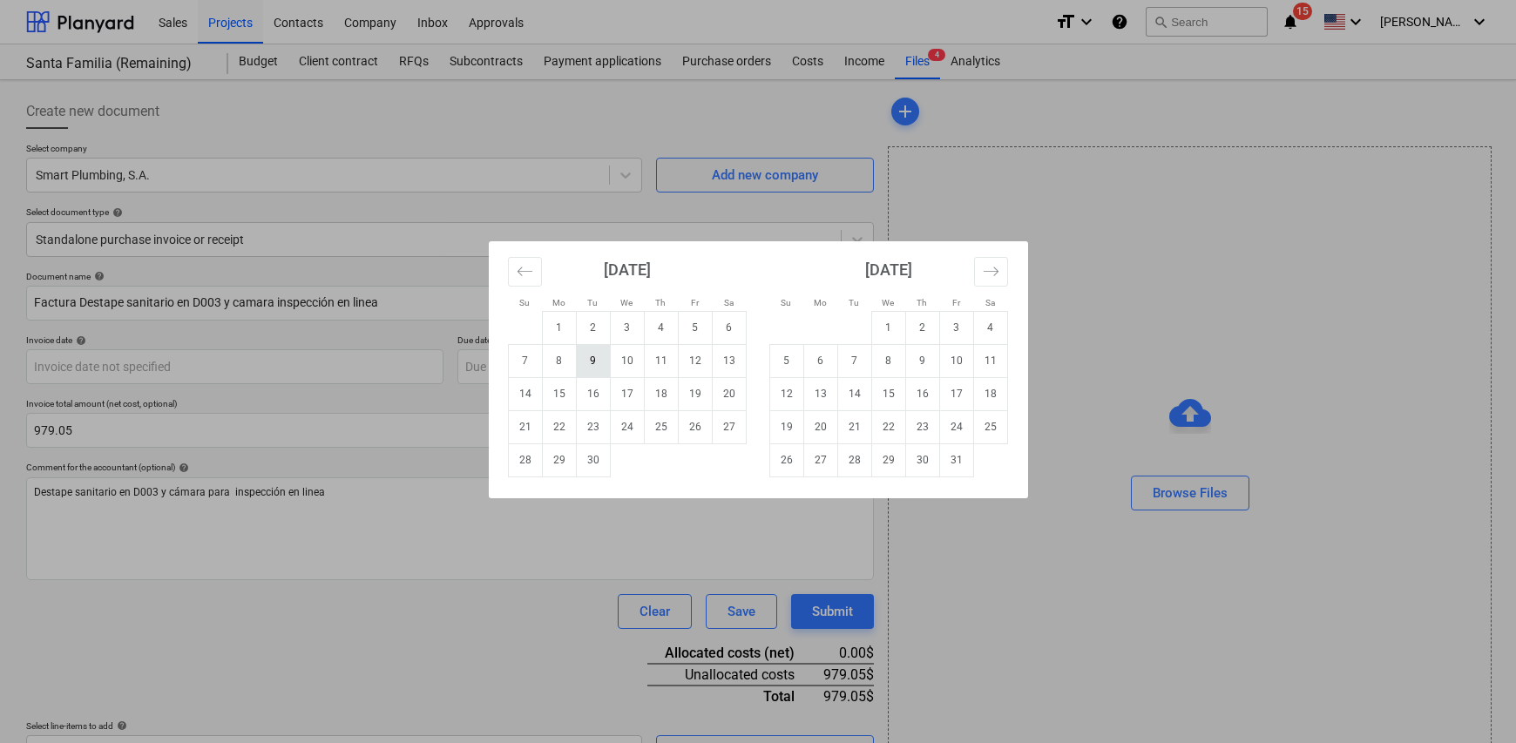
click at [581, 367] on td "9" at bounding box center [593, 360] width 34 height 33
type input "[DATE]"
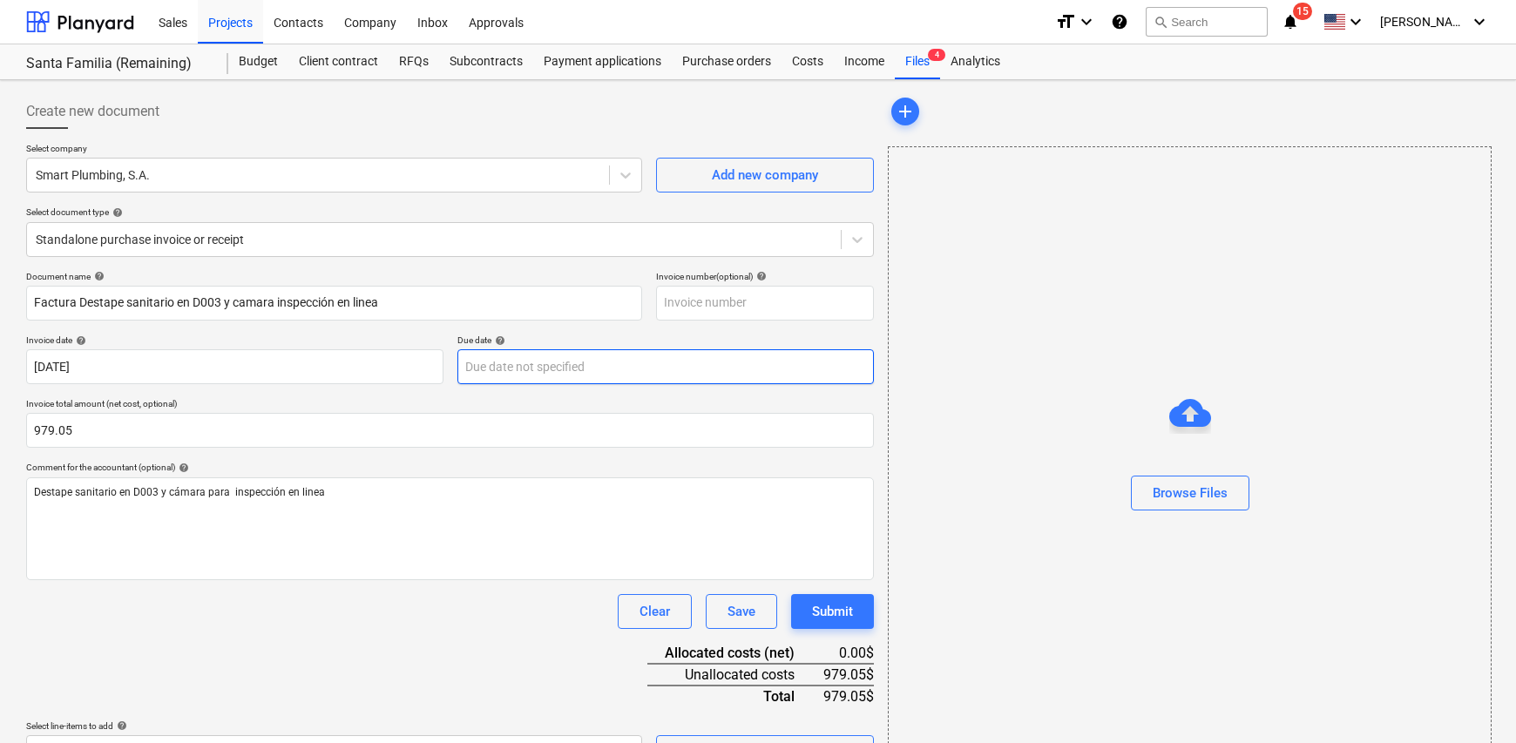
click at [543, 369] on body "Sales Projects Contacts Company Inbox Approvals format_size keyboard_arrow_down…" at bounding box center [758, 371] width 1516 height 743
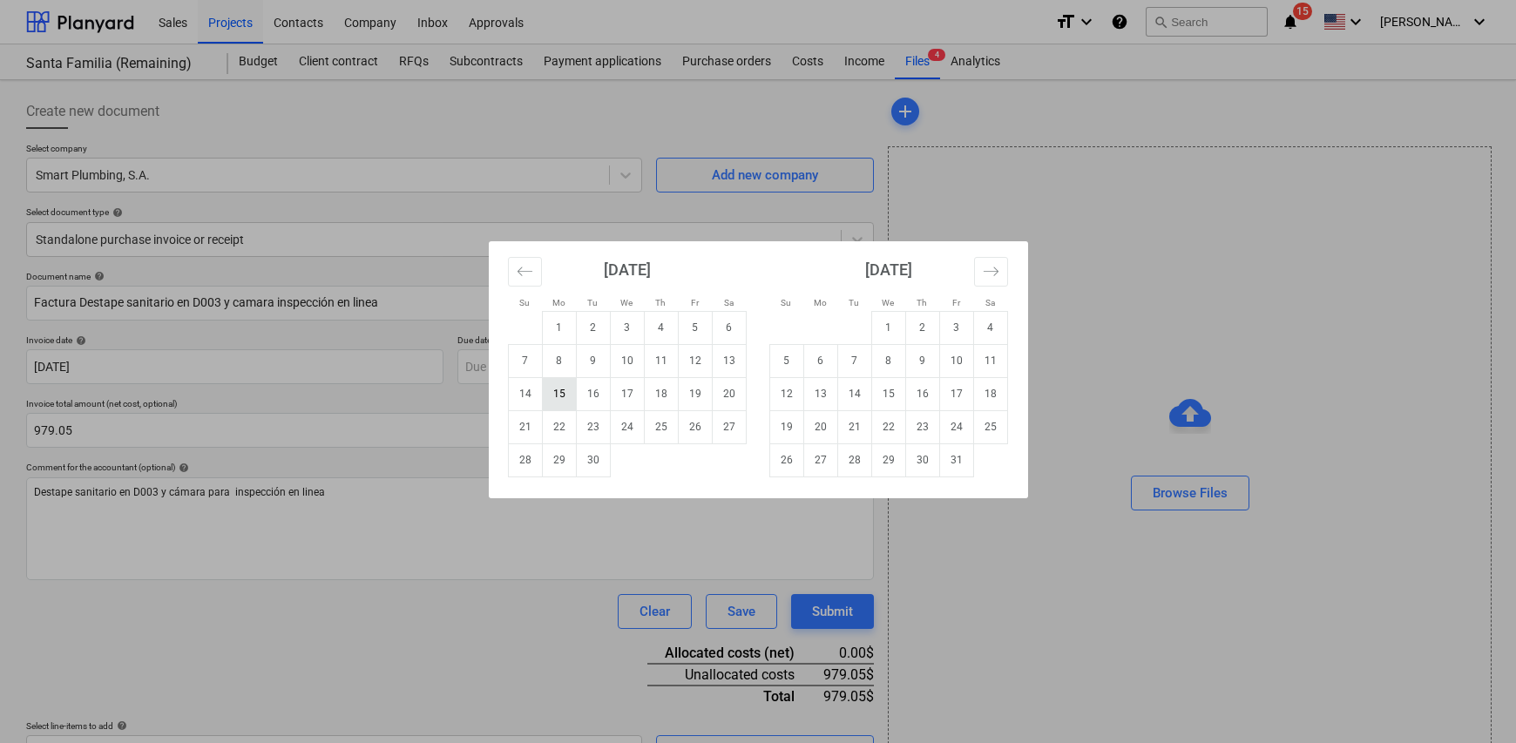
click at [559, 396] on td "15" at bounding box center [559, 393] width 34 height 33
type input "[DATE]"
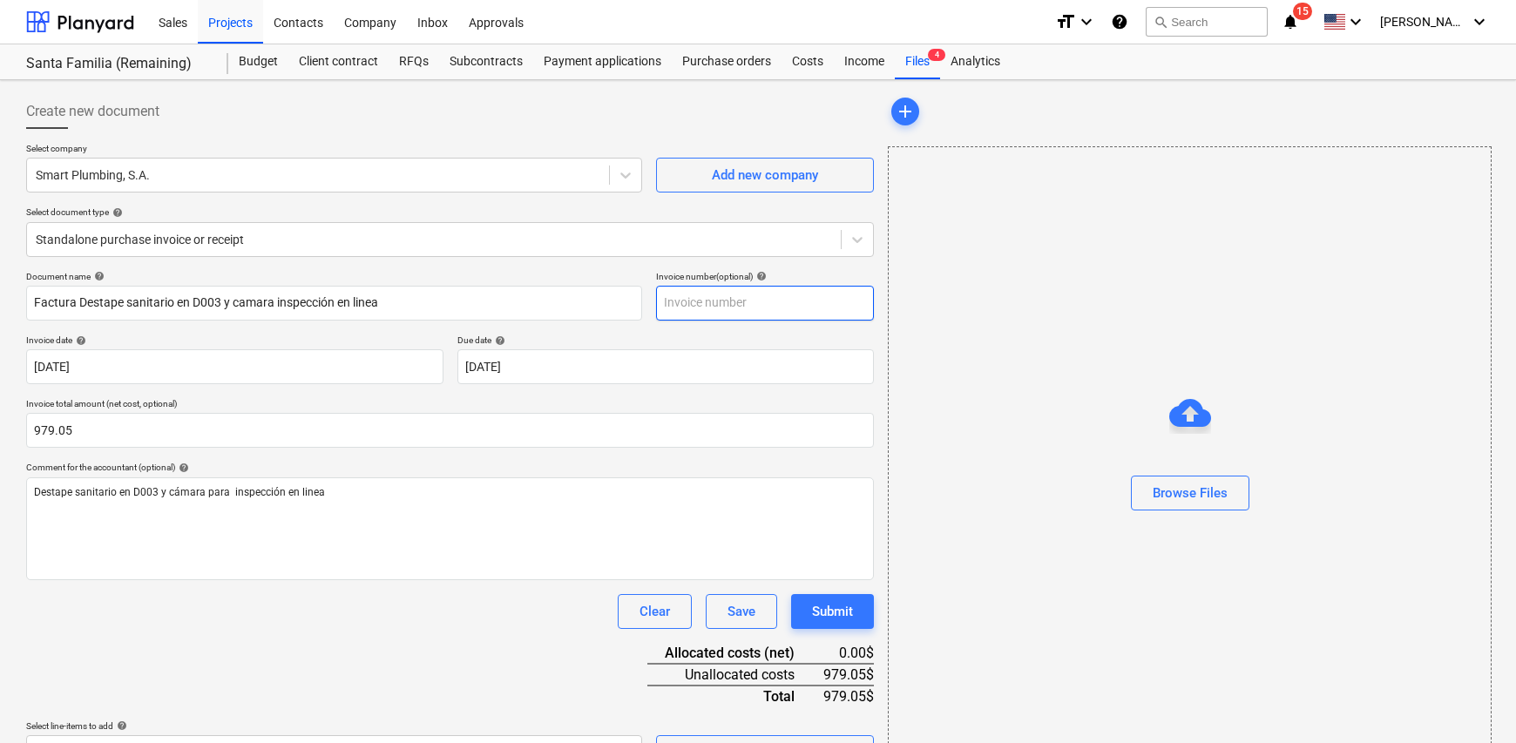
click at [702, 301] on input "text" at bounding box center [765, 303] width 218 height 35
type input "0203"
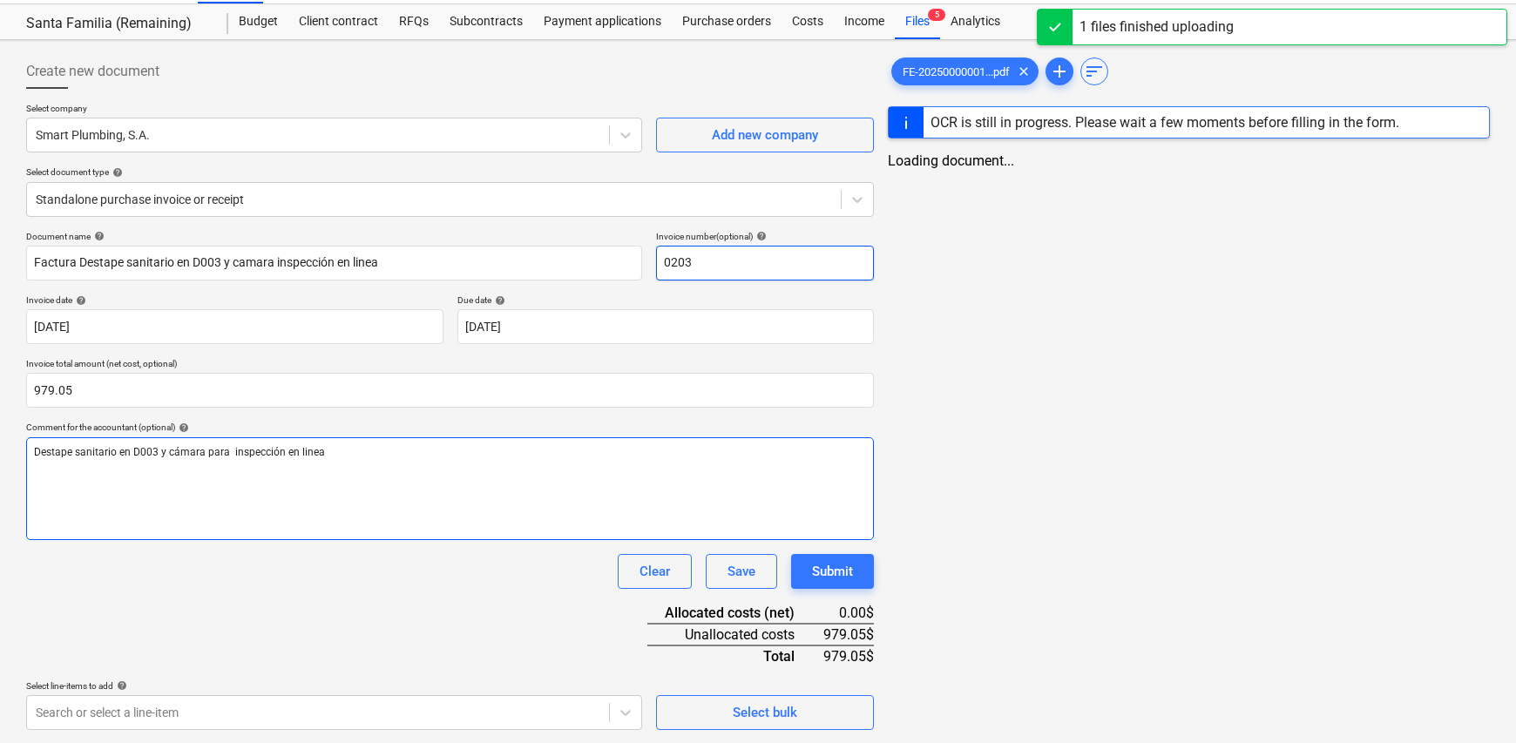
scroll to position [41, 0]
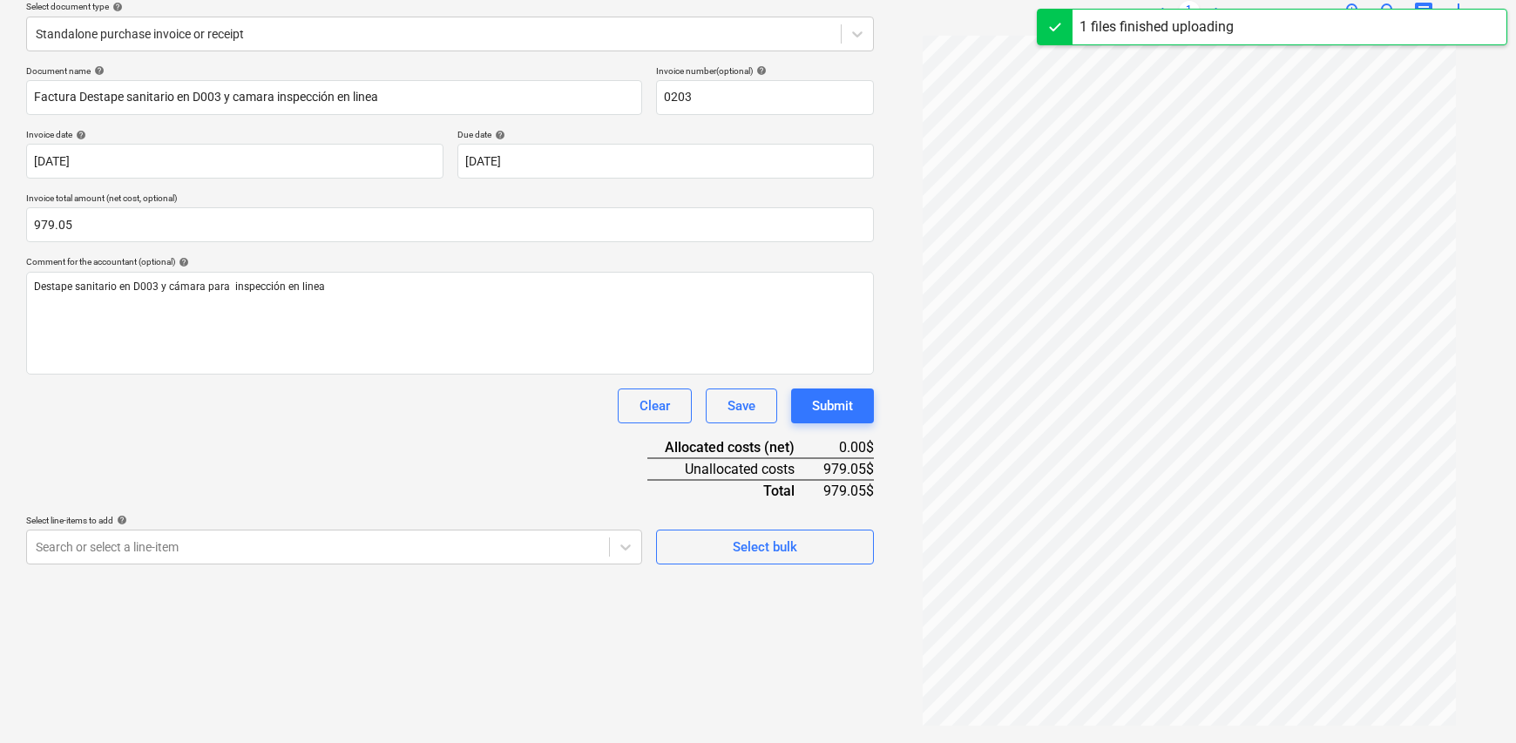
click at [645, 544] on div "Select line-items to add help Search or select a line-item Select bulk" at bounding box center [450, 540] width 848 height 50
click at [627, 538] on body "Sales Projects Contacts Company Inbox Approvals format_size keyboard_arrow_down…" at bounding box center [758, 165] width 1516 height 743
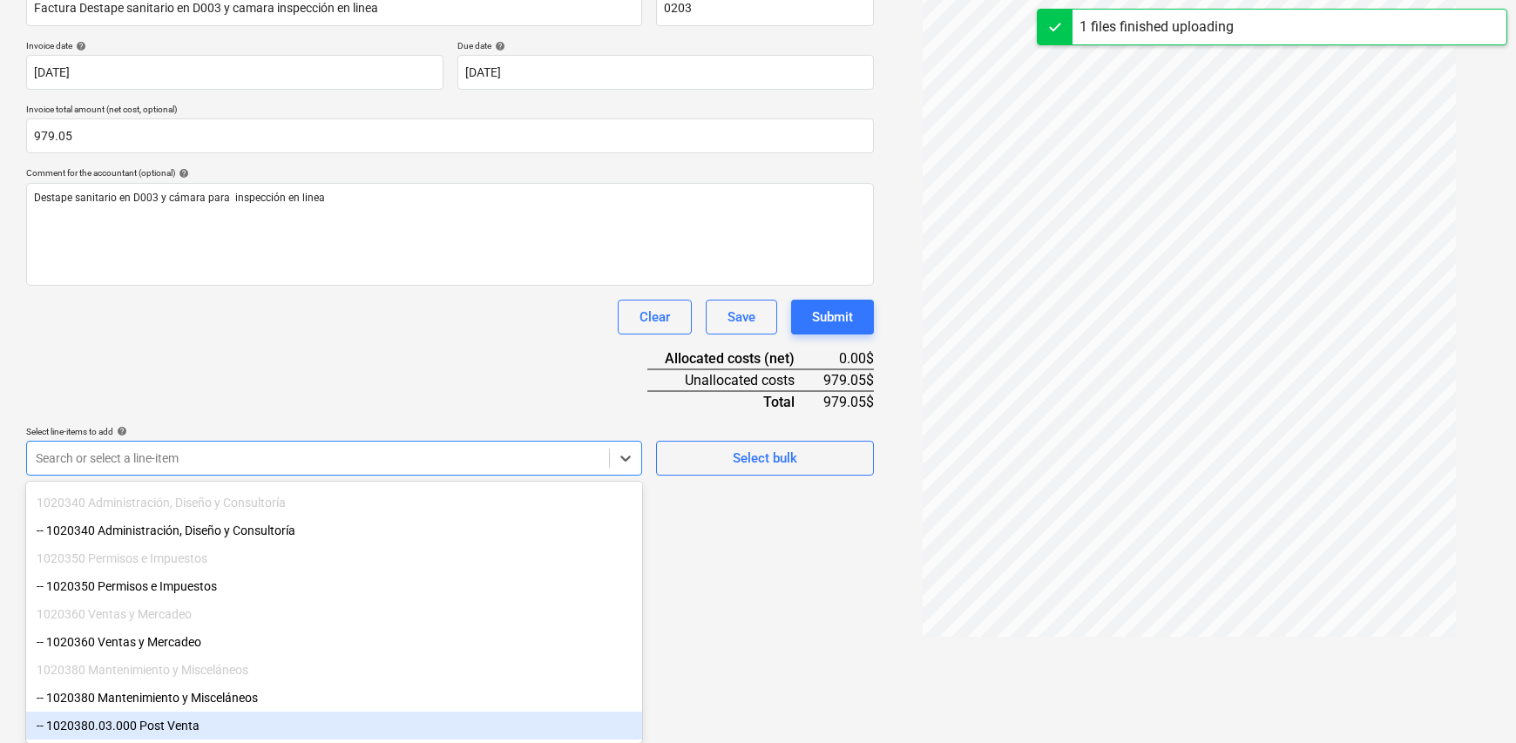
click at [287, 725] on div "-- 1020380.03.000 Post Venta" at bounding box center [334, 726] width 616 height 28
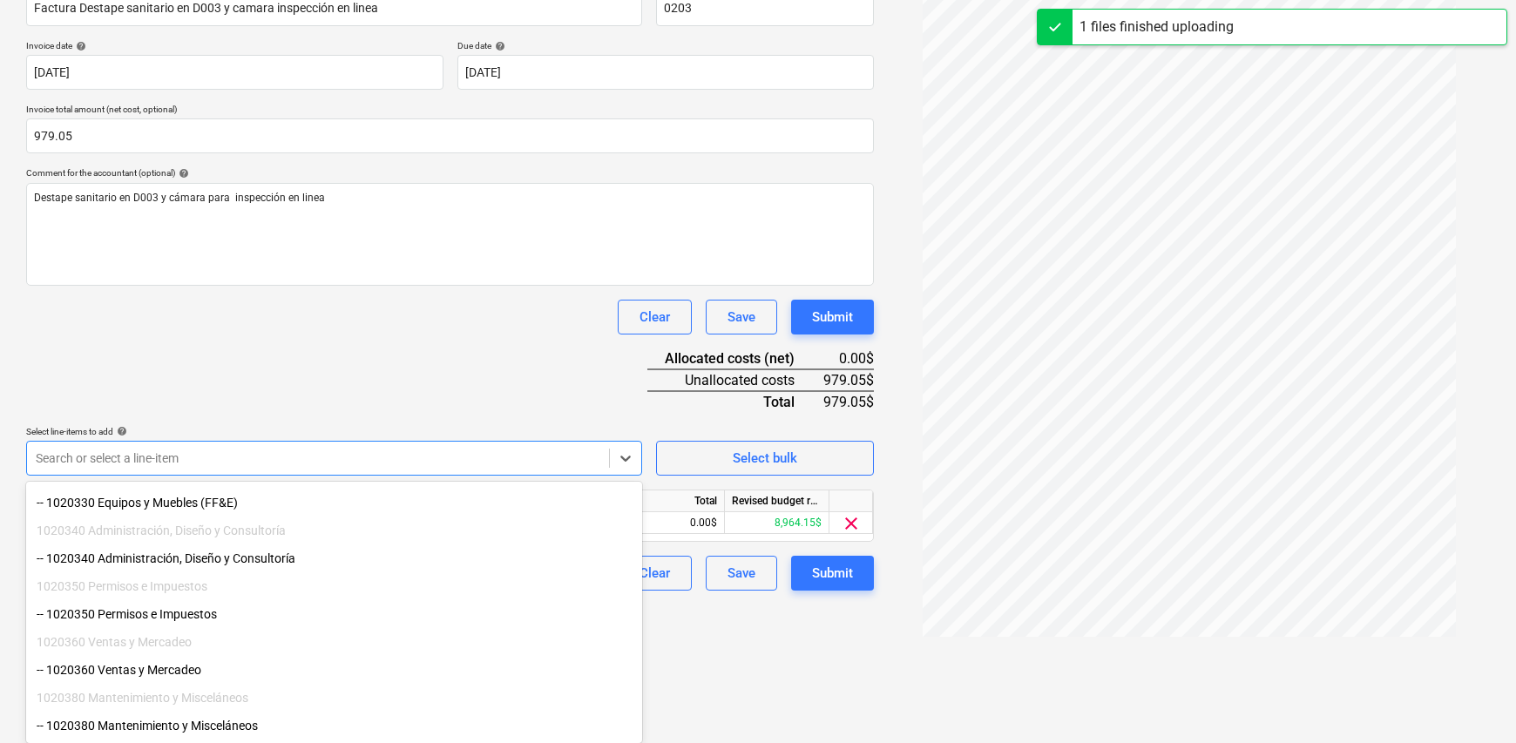
scroll to position [122, 0]
click at [767, 449] on html "Sales Projects Contacts Company Inbox Approvals format_size keyboard_arrow_down…" at bounding box center [758, 77] width 1516 height 743
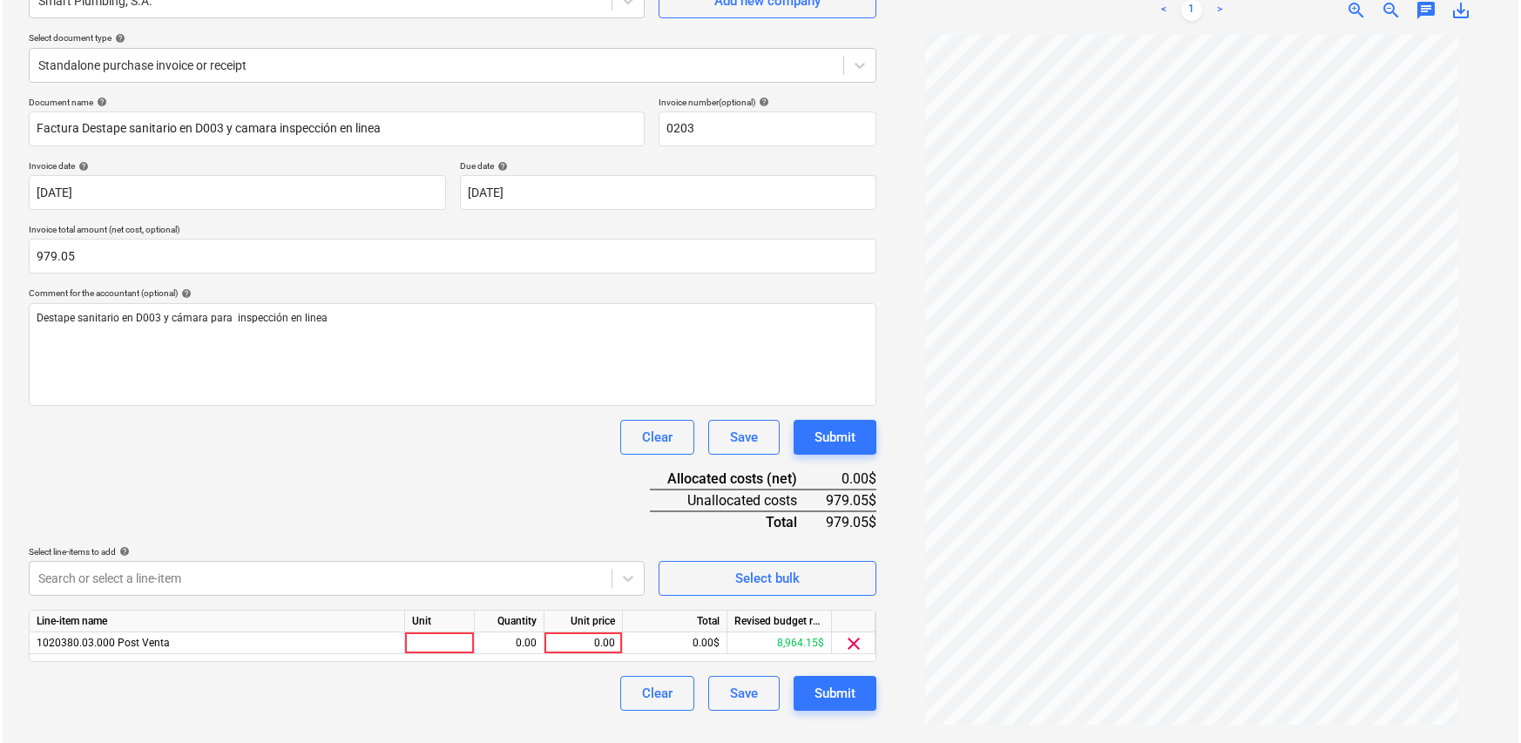
scroll to position [174, 0]
click at [437, 638] on div at bounding box center [437, 643] width 70 height 22
type input "1"
click at [501, 647] on div "0.00" at bounding box center [506, 643] width 55 height 22
type input "1"
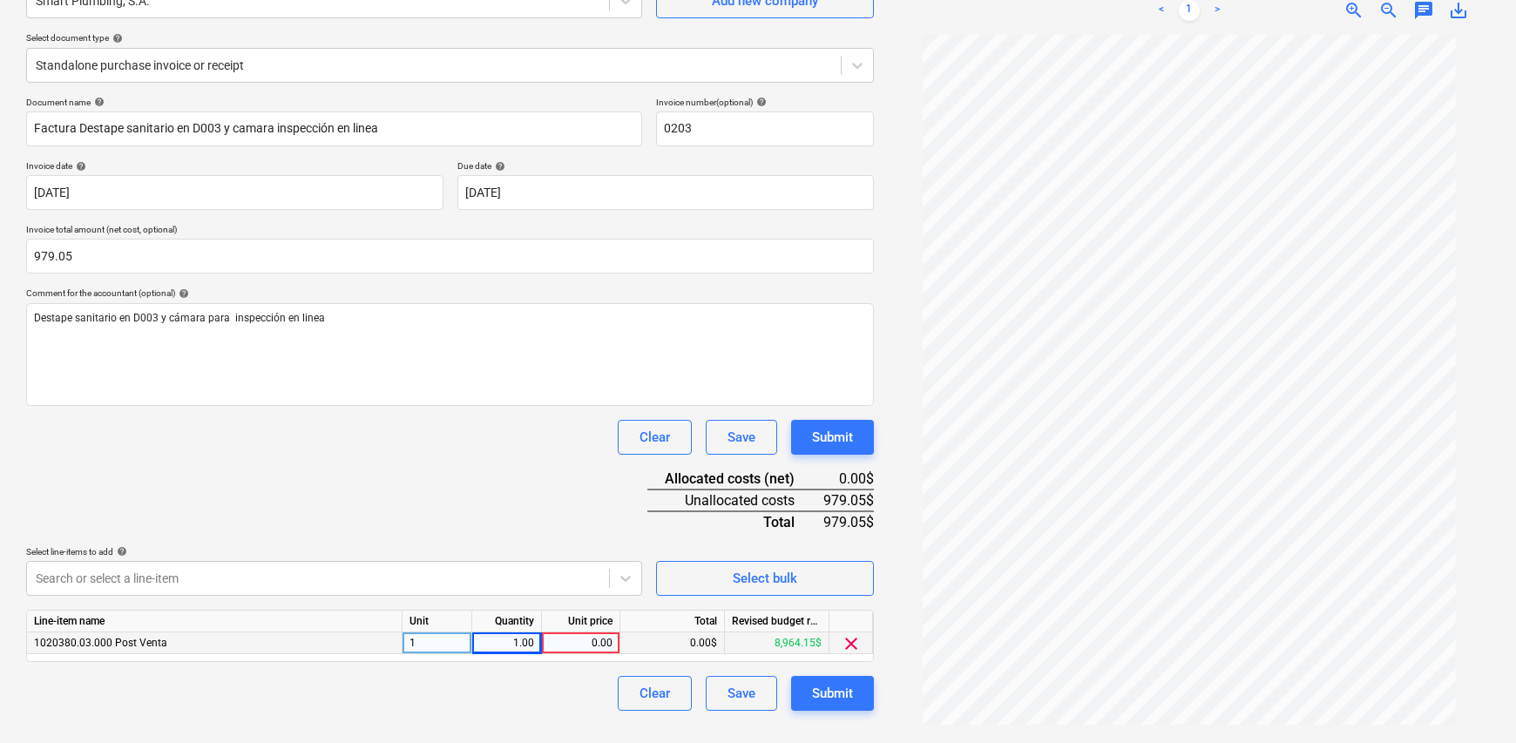
click at [585, 639] on div "0.00" at bounding box center [581, 643] width 64 height 22
type input "979.05"
click at [572, 713] on div "Create new document Select company Smart Plumbing, S.A. Add new company Select …" at bounding box center [450, 324] width 862 height 823
click at [845, 691] on div "Submit" at bounding box center [832, 693] width 41 height 23
